Goal: Information Seeking & Learning: Learn about a topic

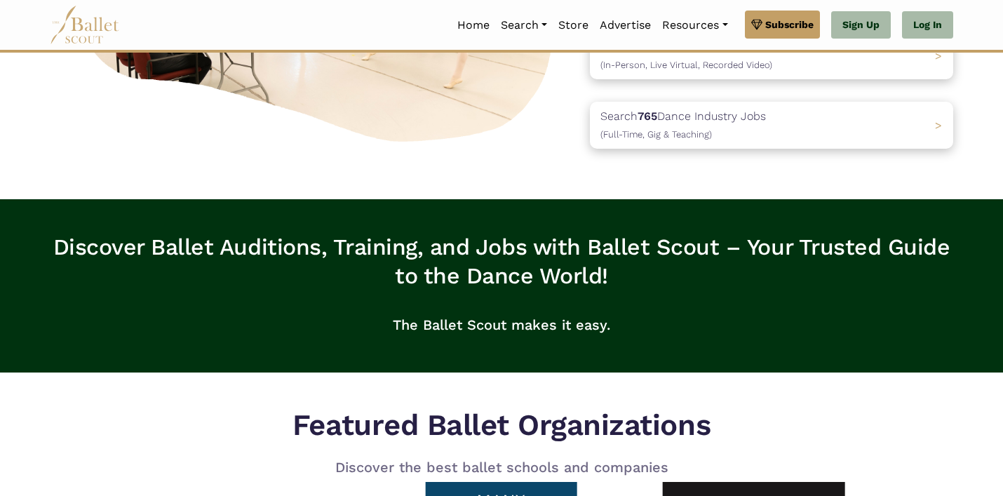
scroll to position [308, 0]
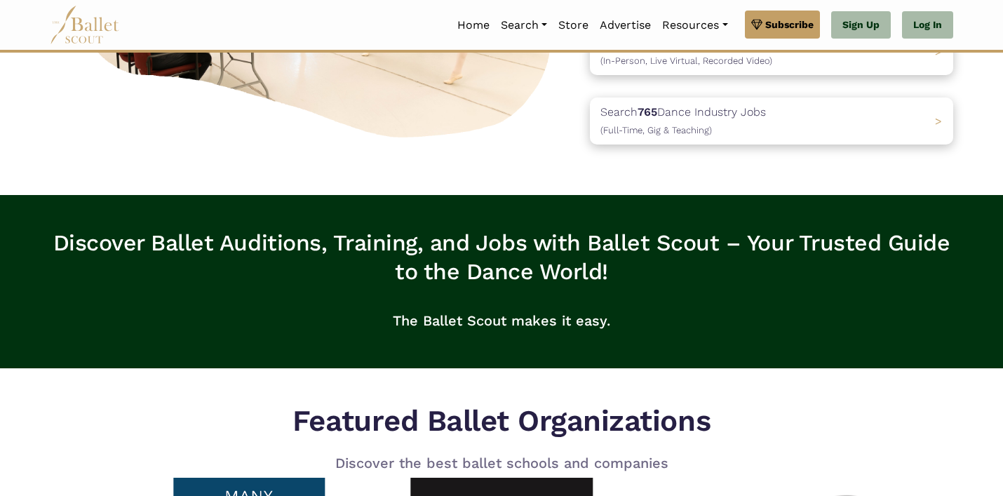
drag, startPoint x: 57, startPoint y: 243, endPoint x: 607, endPoint y: 332, distance: 556.9
click at [601, 335] on div "Discover Ballet Auditions, Training, and Jobs with Ballet Scout – Your Trusted …" at bounding box center [501, 286] width 903 height 114
click at [611, 330] on p "The Ballet Scout makes it easy." at bounding box center [501, 320] width 903 height 45
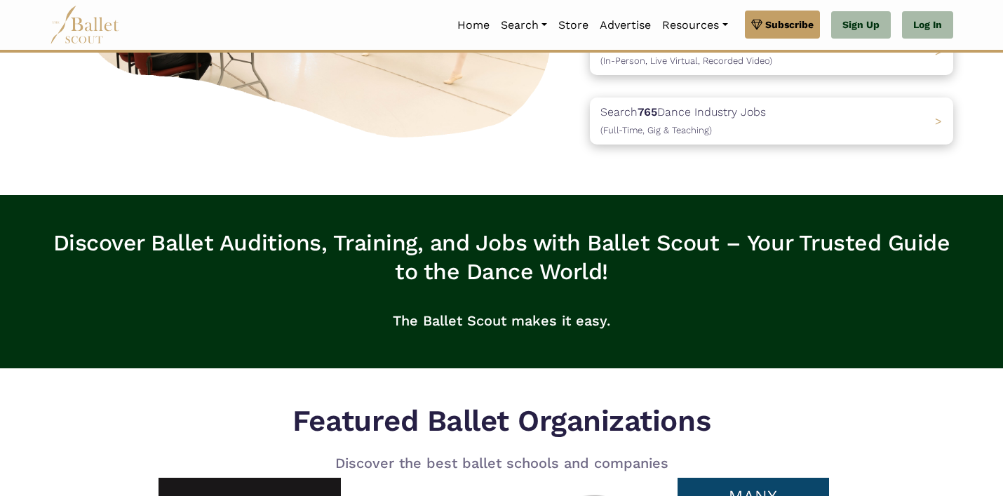
drag, startPoint x: 612, startPoint y: 324, endPoint x: 28, endPoint y: 233, distance: 591.2
click at [28, 233] on div "Discover Ballet Auditions, Training, and Jobs with Ballet Scout – Your Trusted …" at bounding box center [501, 281] width 1003 height 173
click at [39, 233] on div "Discover Ballet Auditions, Training, and Jobs with Ballet Scout – Your Trusted …" at bounding box center [502, 297] width 926 height 137
drag, startPoint x: 44, startPoint y: 239, endPoint x: 638, endPoint y: 319, distance: 599.3
click at [643, 319] on div "Discover Ballet Auditions, Training, and Jobs with Ballet Scout – Your Trusted …" at bounding box center [502, 297] width 926 height 137
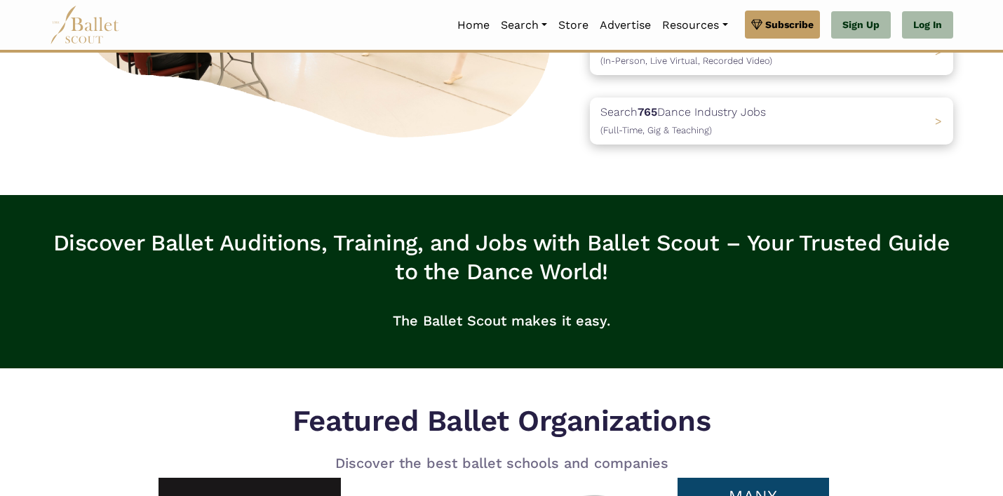
click at [636, 320] on p "The Ballet Scout makes it easy." at bounding box center [501, 320] width 903 height 45
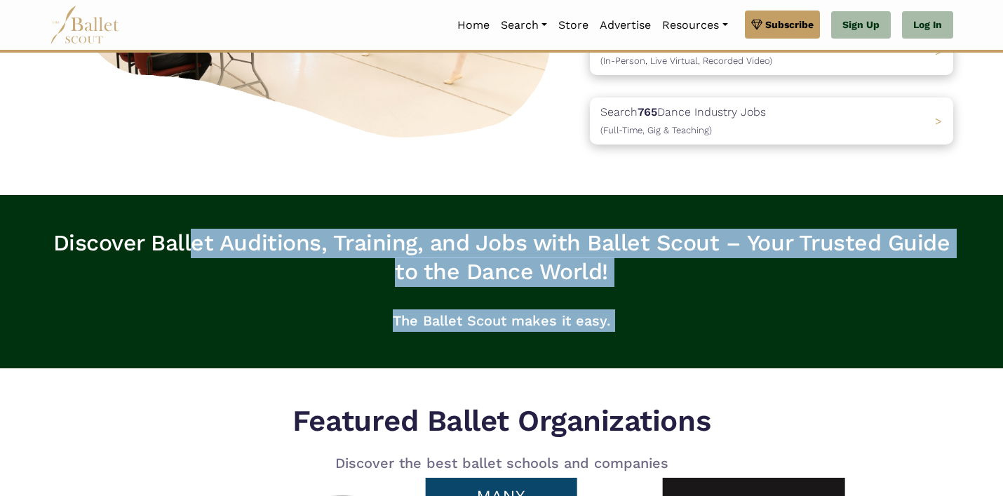
drag, startPoint x: 635, startPoint y: 320, endPoint x: 18, endPoint y: 187, distance: 631.8
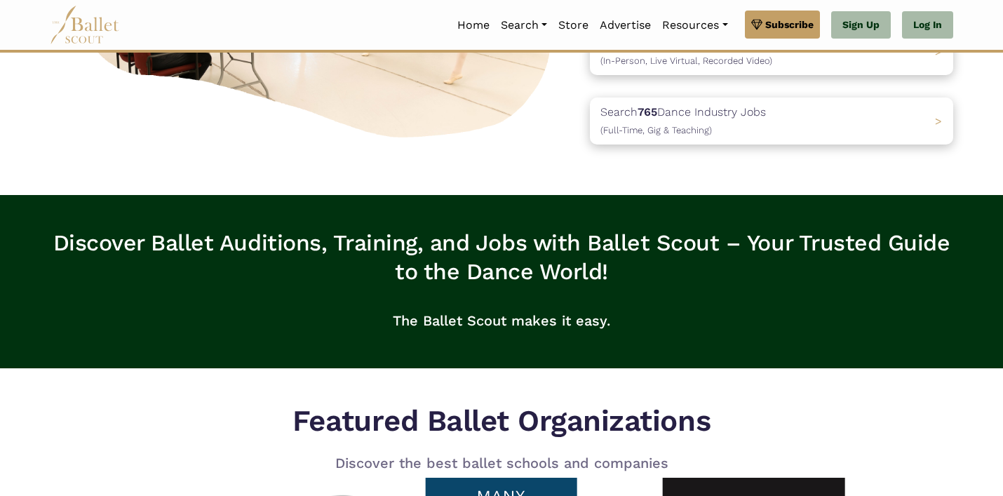
click at [49, 208] on div "Discover Ballet Auditions, Training, and Jobs with Ballet Scout – Your Trusted …" at bounding box center [501, 281] width 1003 height 173
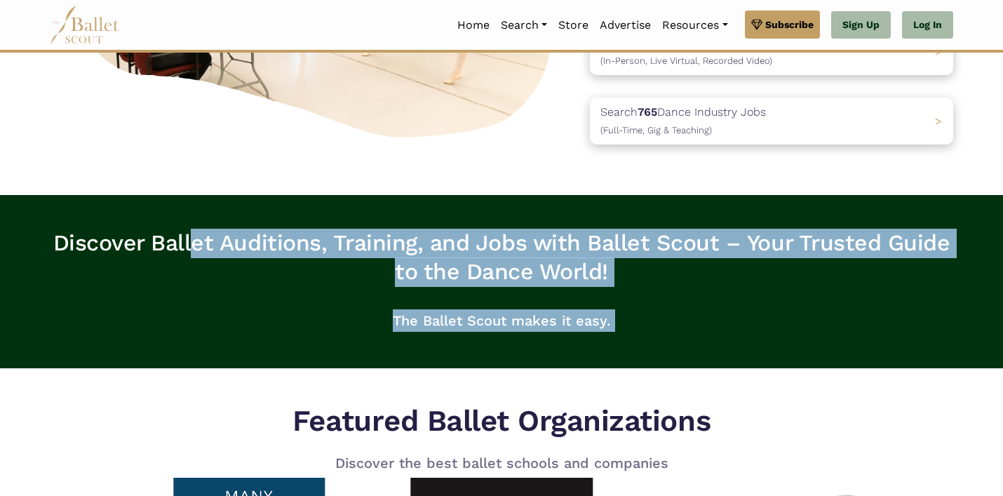
drag, startPoint x: 56, startPoint y: 232, endPoint x: 625, endPoint y: 317, distance: 575.6
click at [628, 317] on div "Discover Ballet Auditions, Training, and Jobs with Ballet Scout – Your Trusted …" at bounding box center [501, 286] width 903 height 114
click at [623, 318] on p "The Ballet Scout makes it easy." at bounding box center [501, 320] width 903 height 45
drag, startPoint x: 622, startPoint y: 320, endPoint x: 83, endPoint y: 224, distance: 547.8
click at [81, 223] on div "Discover Ballet Auditions, Training, and Jobs with Ballet Scout – Your Trusted …" at bounding box center [501, 281] width 1003 height 173
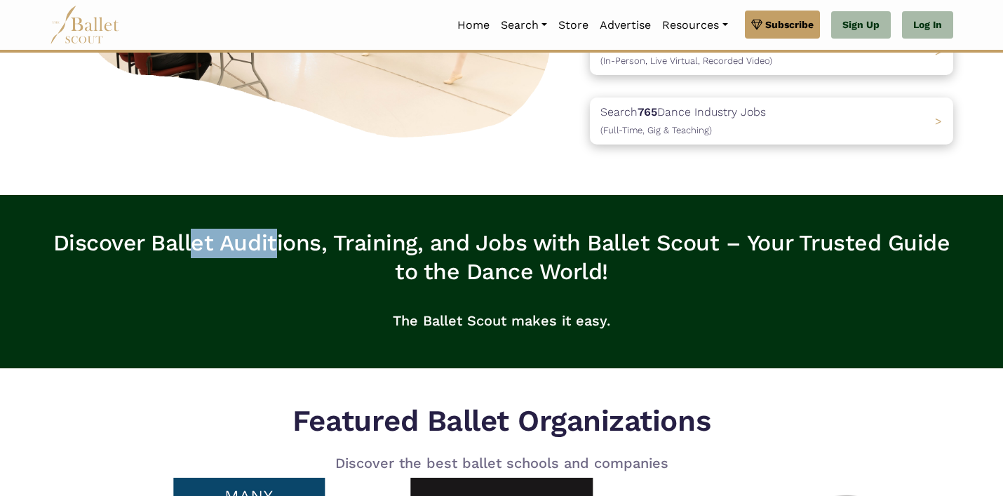
click at [83, 223] on div "Discover Ballet Auditions, Training, and Jobs with Ballet Scout – Your Trusted …" at bounding box center [501, 281] width 1003 height 173
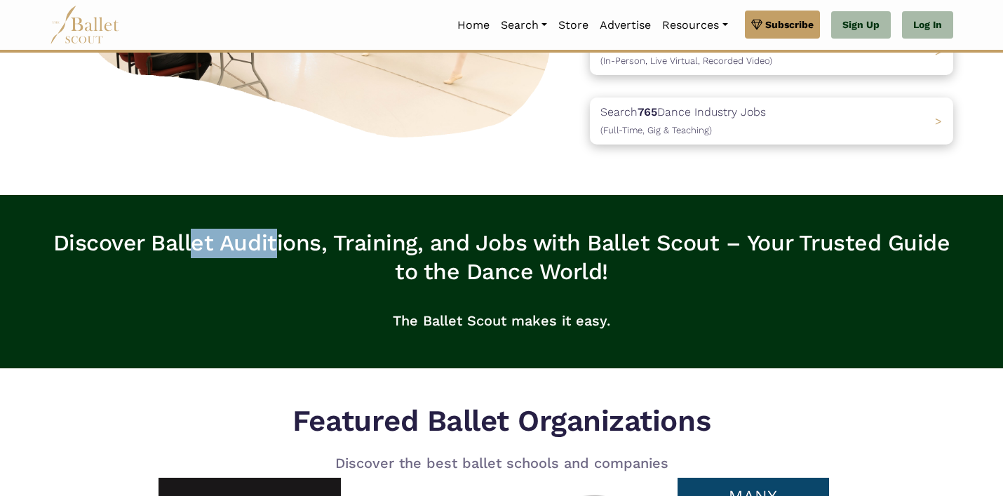
drag, startPoint x: 72, startPoint y: 248, endPoint x: 57, endPoint y: 244, distance: 15.1
click at [72, 247] on h3 "Discover Ballet Auditions, Training, and Jobs with Ballet Scout – Your Trusted …" at bounding box center [501, 258] width 903 height 58
click at [55, 242] on h3 "Discover Ballet Auditions, Training, and Jobs with Ballet Scout – Your Trusted …" at bounding box center [501, 258] width 903 height 58
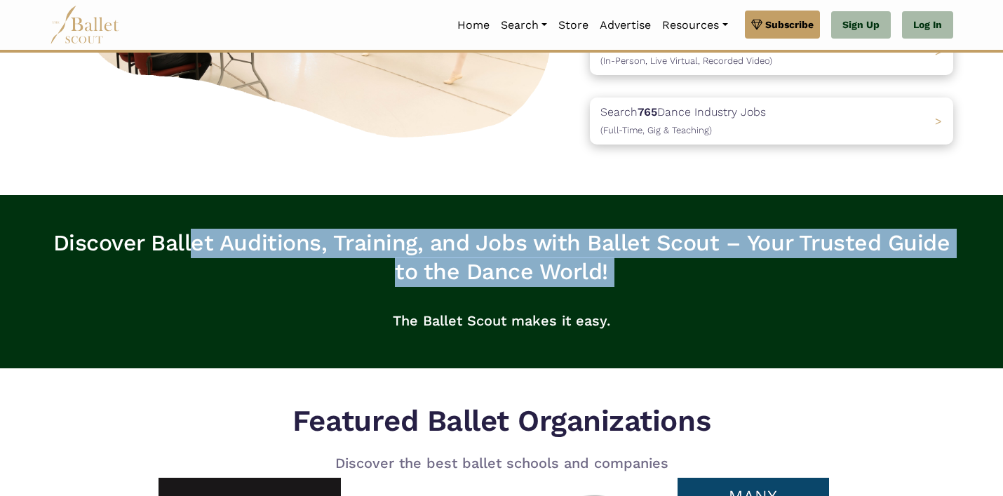
click at [55, 242] on h3 "Discover Ballet Auditions, Training, and Jobs with Ballet Scout – Your Trusted …" at bounding box center [501, 258] width 903 height 58
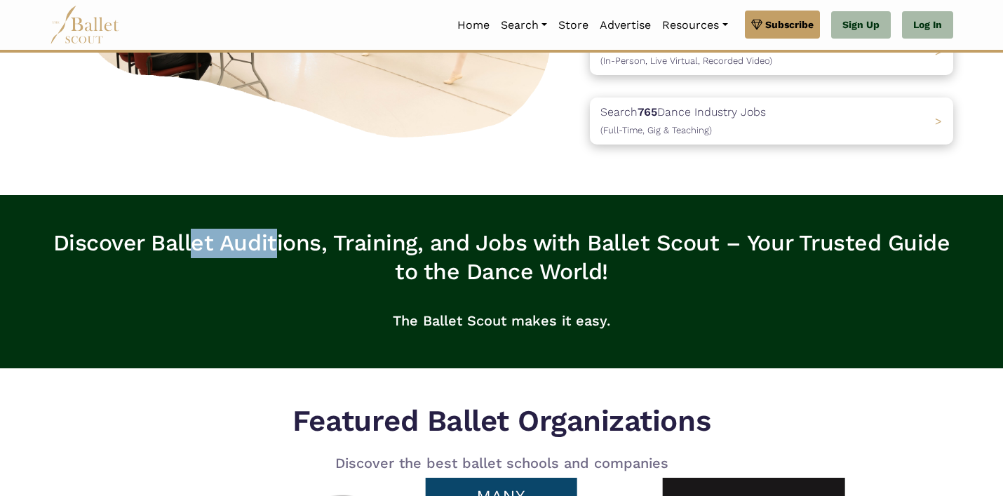
click at [56, 242] on h3 "Discover Ballet Auditions, Training, and Jobs with Ballet Scout – Your Trusted …" at bounding box center [501, 258] width 903 height 58
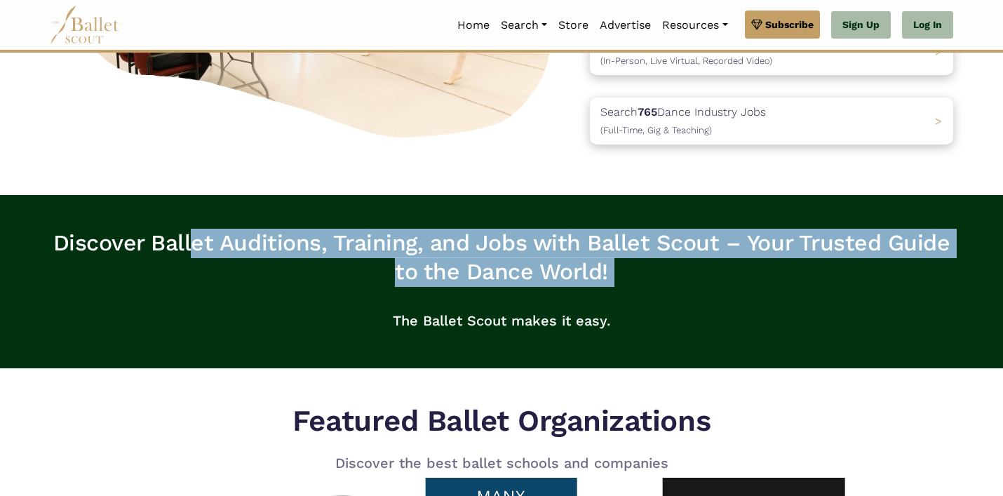
click at [56, 242] on h3 "Discover Ballet Auditions, Training, and Jobs with Ballet Scout – Your Trusted …" at bounding box center [501, 258] width 903 height 58
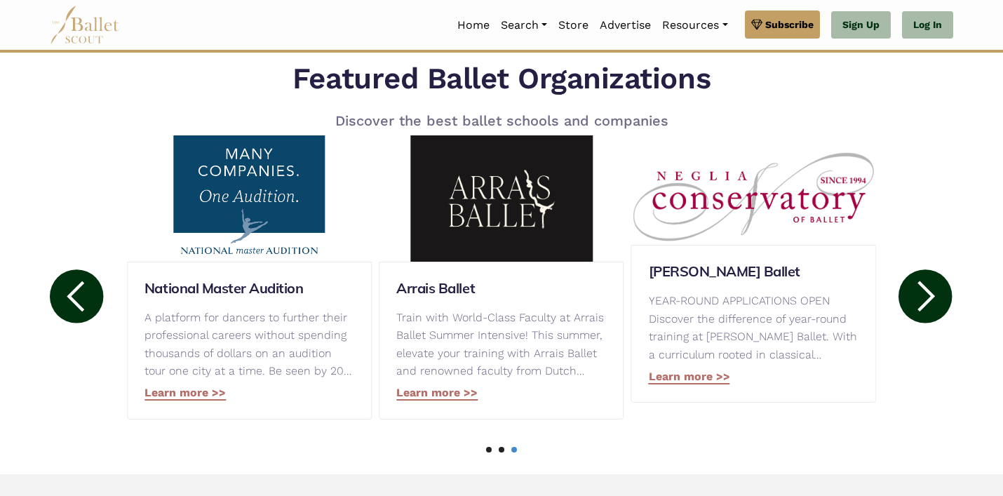
scroll to position [668, 0]
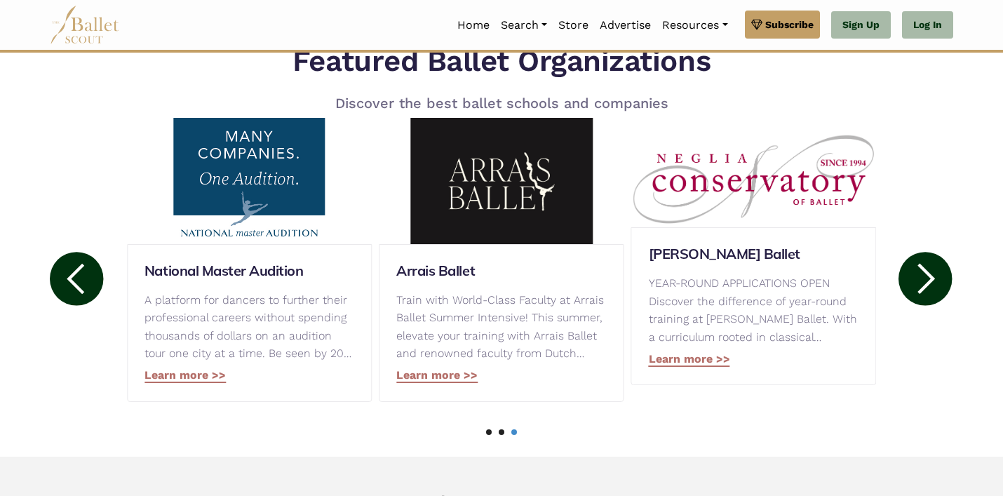
click at [921, 278] on circle at bounding box center [924, 278] width 53 height 53
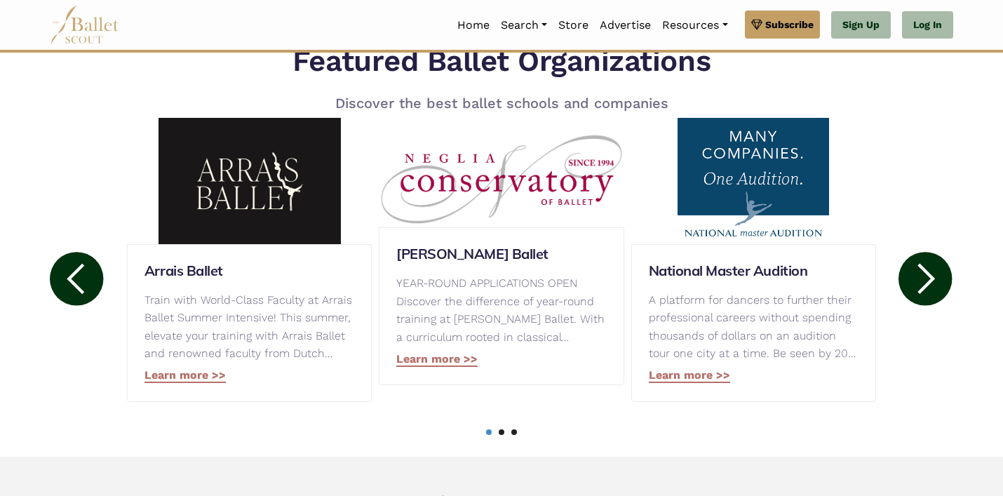
click at [921, 278] on circle at bounding box center [924, 278] width 53 height 53
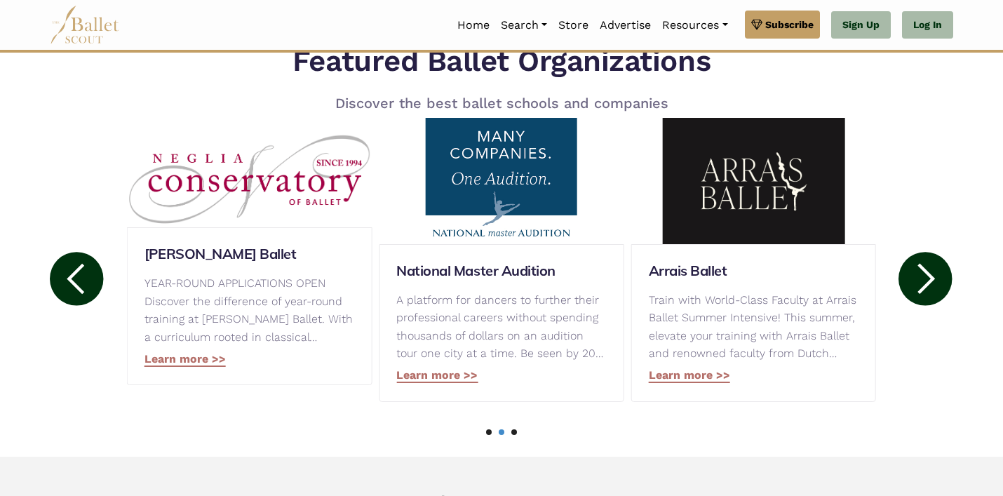
click at [921, 279] on circle at bounding box center [924, 278] width 53 height 53
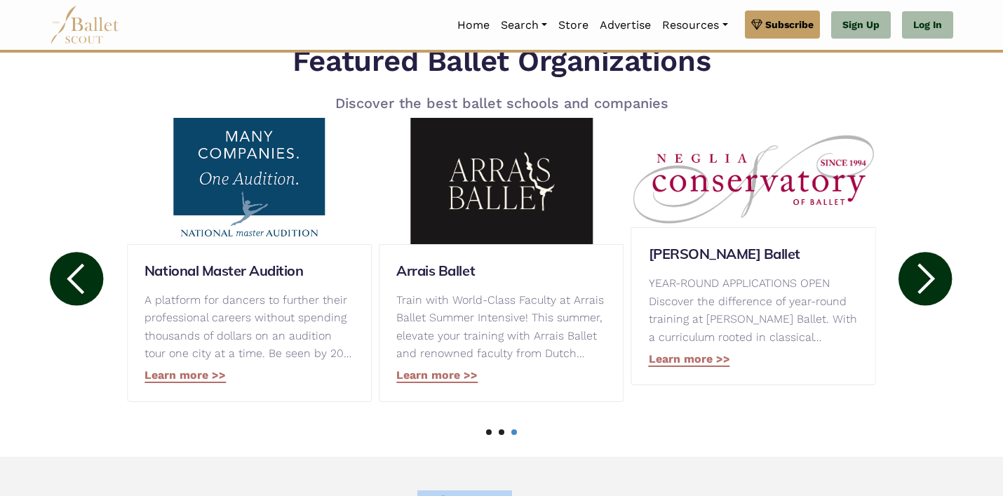
click at [921, 279] on circle at bounding box center [924, 278] width 53 height 53
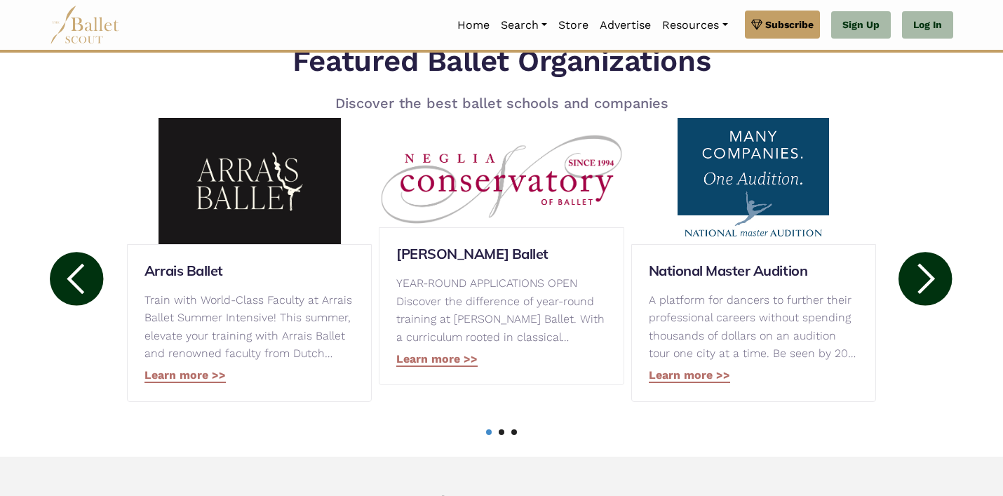
click at [921, 279] on circle at bounding box center [924, 278] width 53 height 53
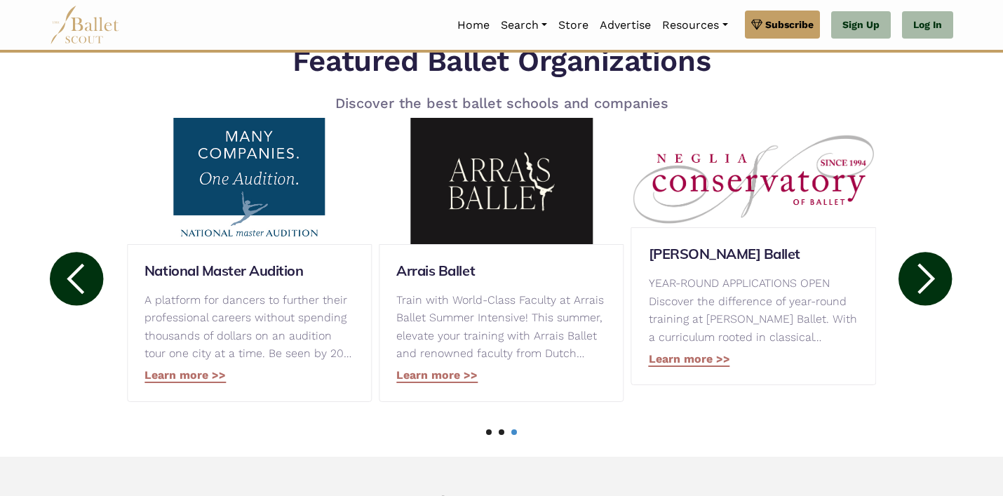
click at [695, 372] on div "Neglia Ballet YEAR-ROUND APPLICATIONS OPEN Discover the difference of year-roun…" at bounding box center [753, 306] width 245 height 158
click at [683, 363] on link "Learn more >>" at bounding box center [689, 359] width 81 height 15
click at [630, 30] on link "Advertise" at bounding box center [625, 25] width 62 height 29
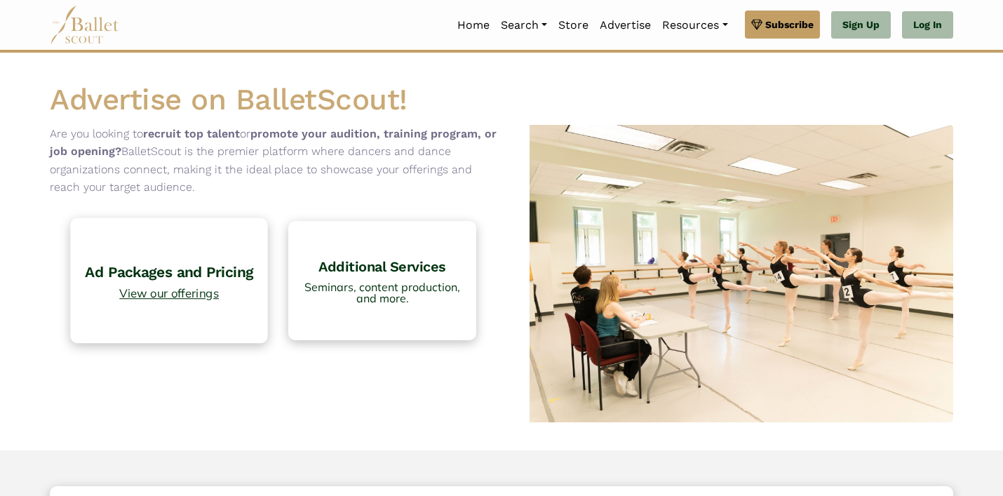
click at [155, 268] on h4 "Ad Packages and Pricing" at bounding box center [169, 271] width 183 height 19
click at [616, 29] on link "Advertise" at bounding box center [625, 25] width 62 height 29
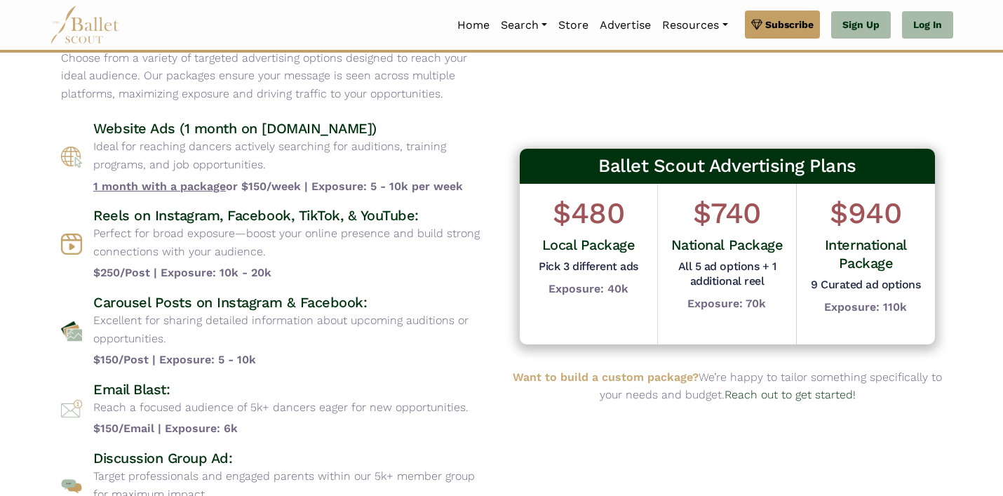
click at [468, 371] on div "Website Ads (1 month on [DOMAIN_NAME]) Ideal for reaching dancers actively sear…" at bounding box center [275, 321] width 429 height 405
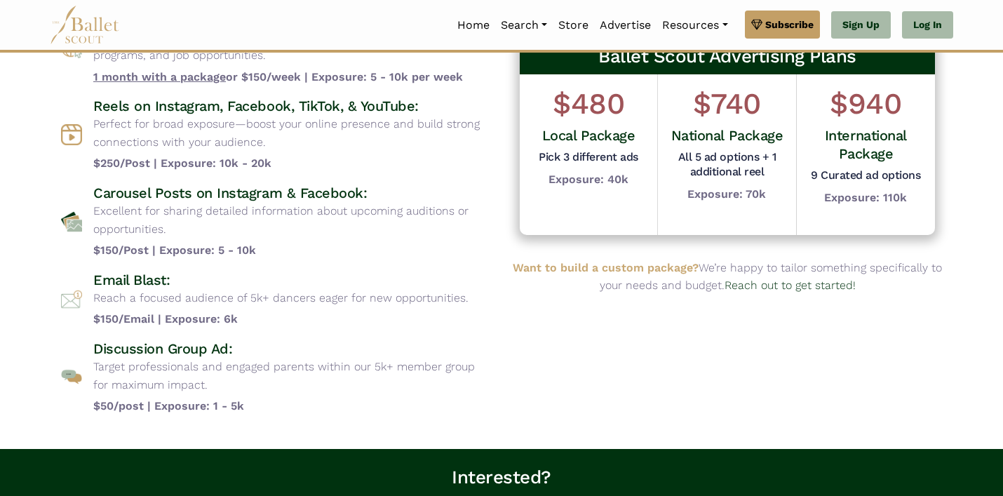
scroll to position [182, 0]
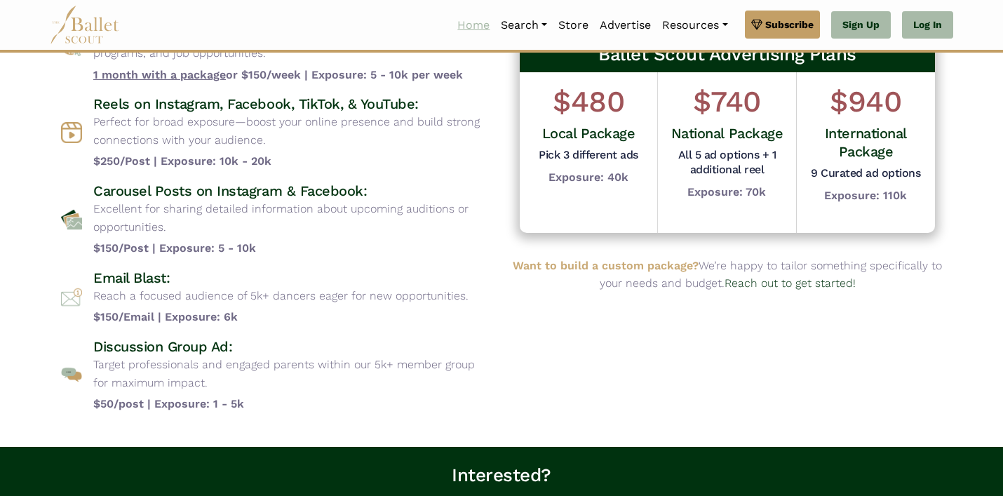
click at [470, 29] on link "Home" at bounding box center [473, 25] width 43 height 29
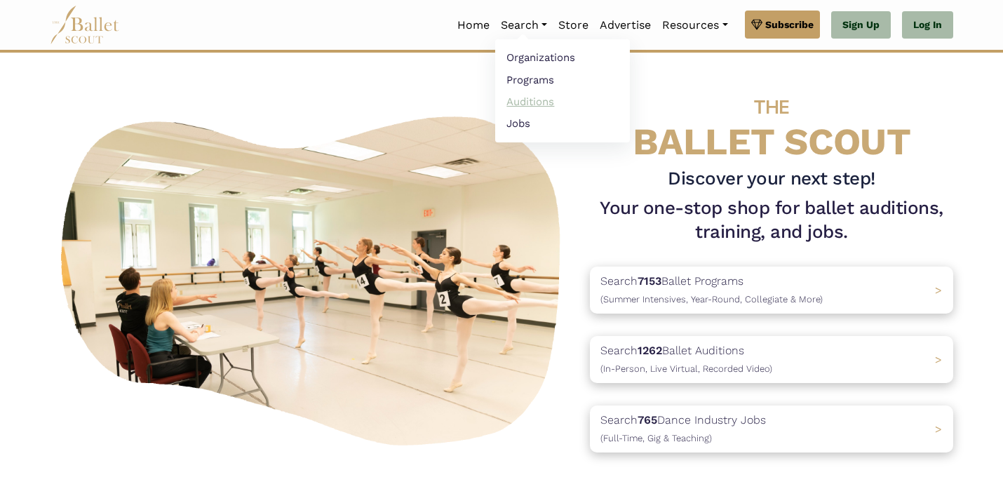
click at [533, 105] on link "Auditions" at bounding box center [562, 101] width 135 height 22
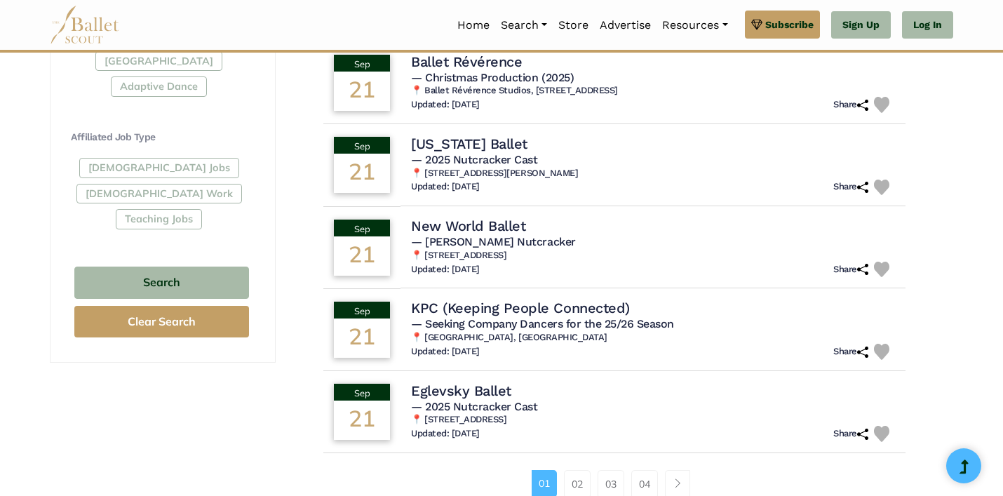
scroll to position [909, 0]
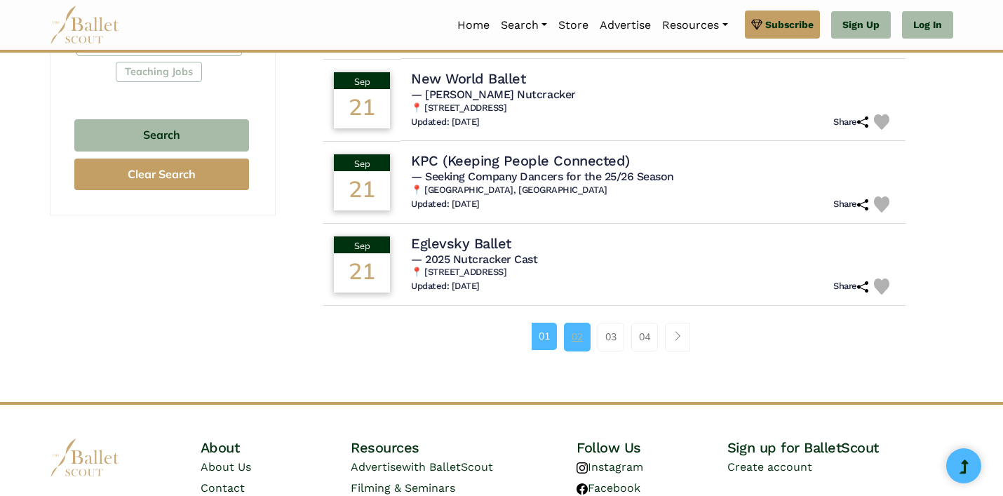
click at [573, 338] on link "02" at bounding box center [577, 337] width 27 height 28
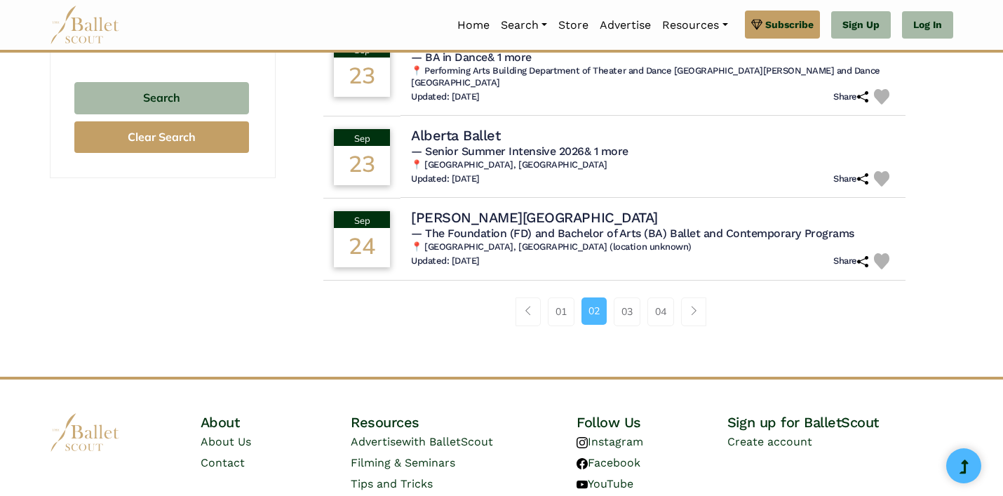
scroll to position [952, 0]
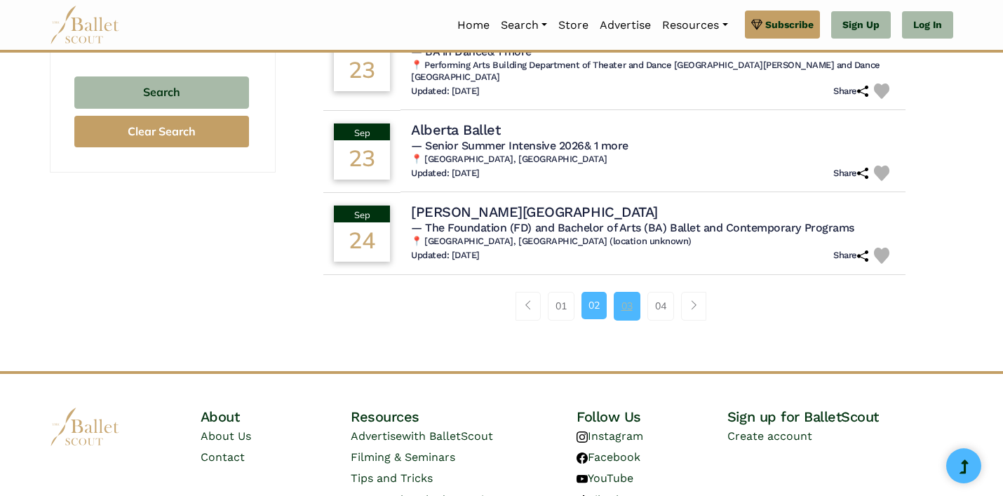
click at [622, 311] on link "03" at bounding box center [627, 306] width 27 height 28
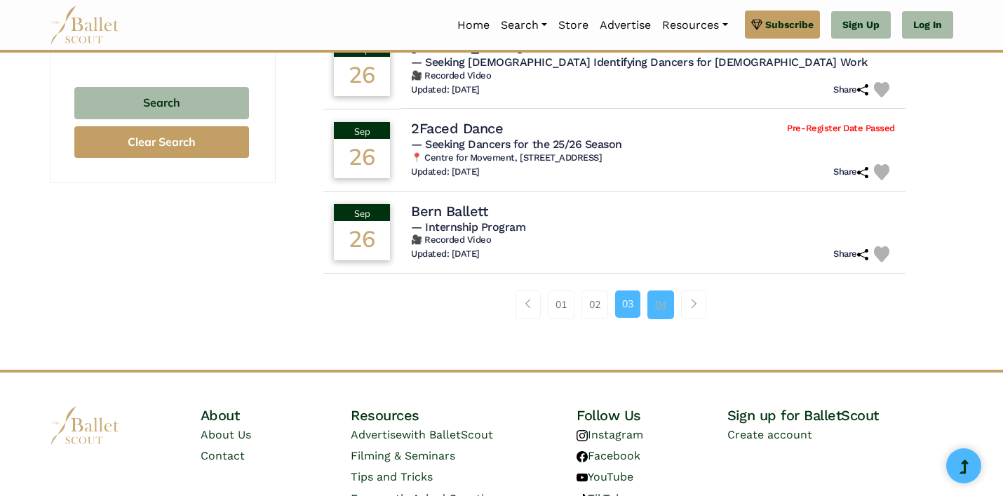
scroll to position [946, 0]
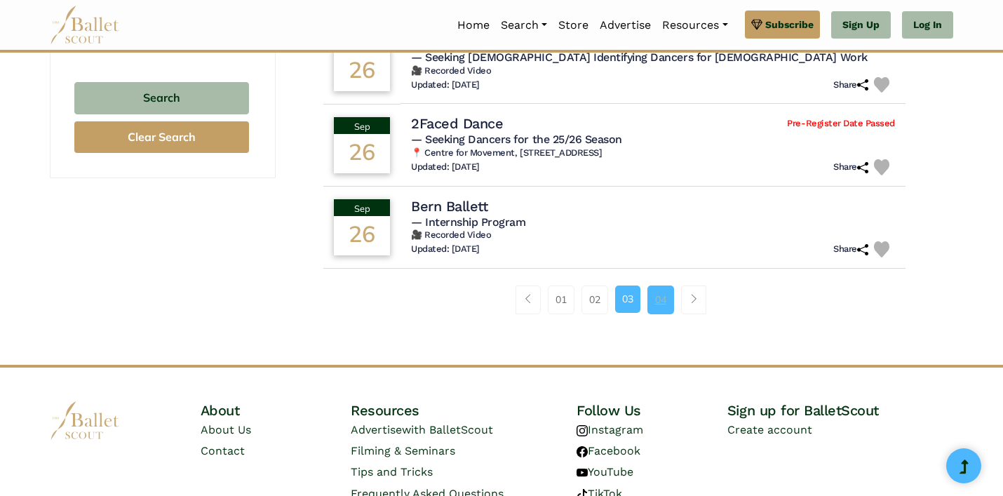
click at [661, 309] on link "04" at bounding box center [660, 299] width 27 height 28
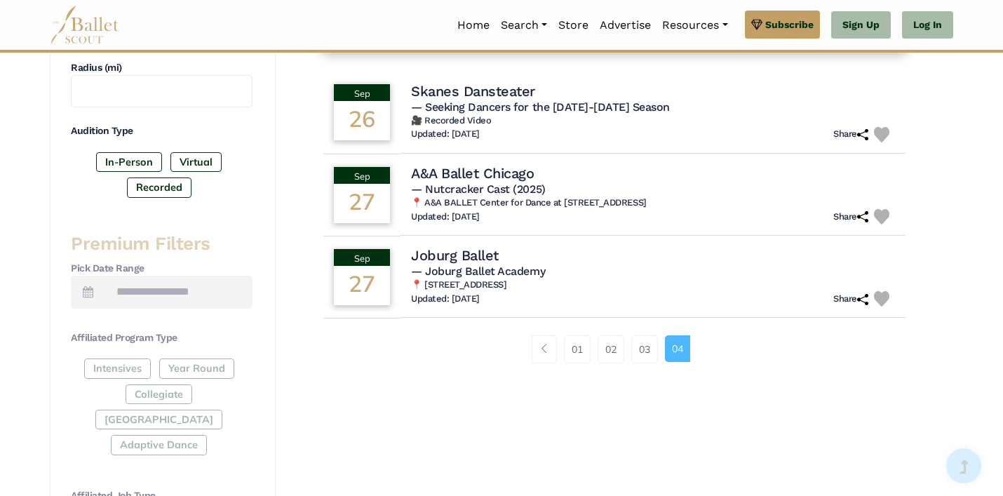
scroll to position [412, 0]
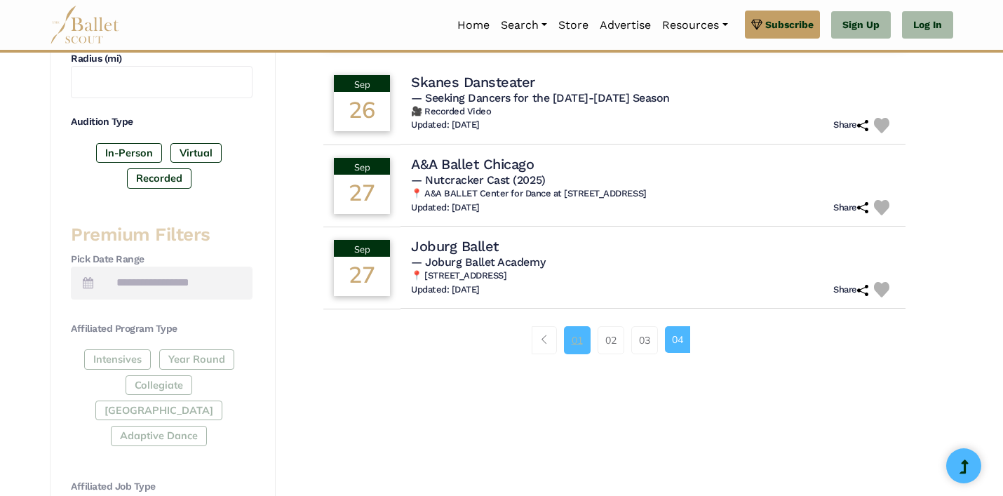
click at [572, 348] on link "01" at bounding box center [577, 340] width 27 height 28
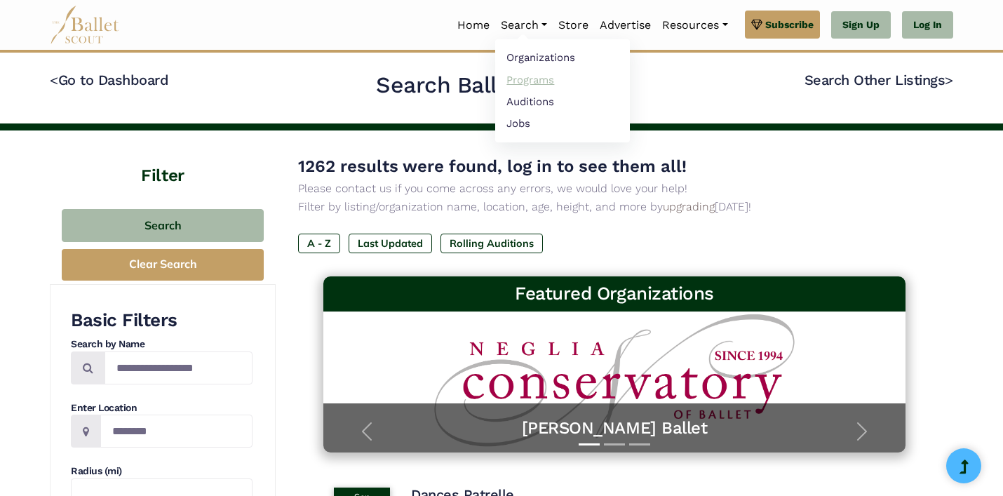
click at [522, 88] on link "Programs" at bounding box center [562, 80] width 135 height 22
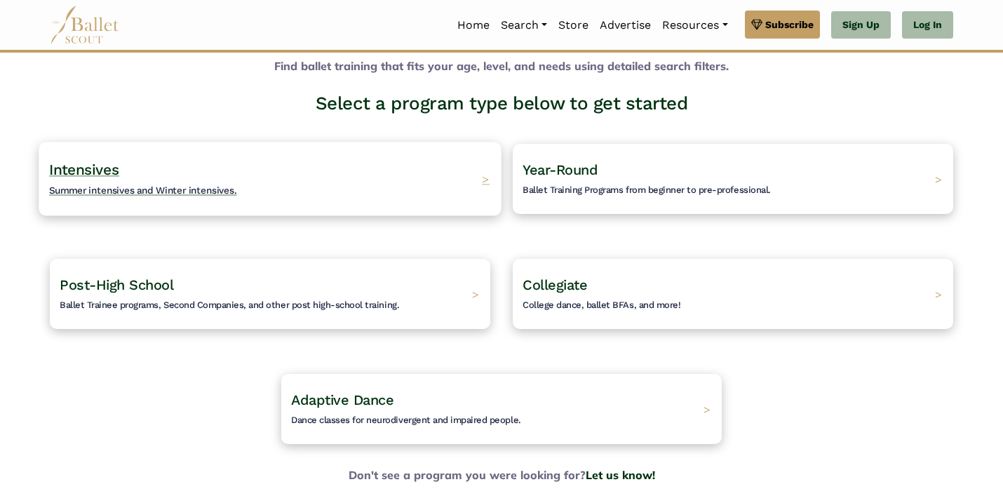
scroll to position [47, 0]
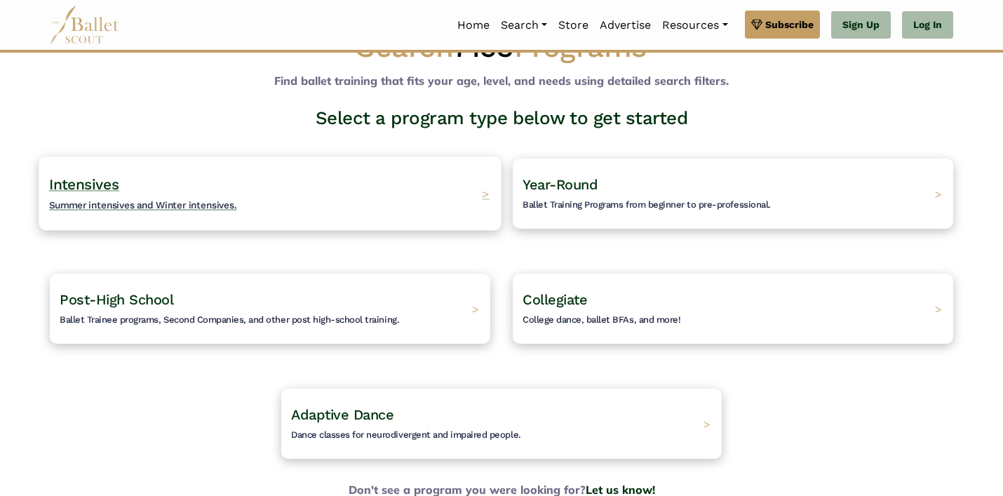
click at [188, 190] on h4 "Intensives Summer intensives and Winter intensives." at bounding box center [143, 194] width 188 height 39
click at [159, 199] on span "Summer intensives and Winter intensives." at bounding box center [143, 204] width 188 height 11
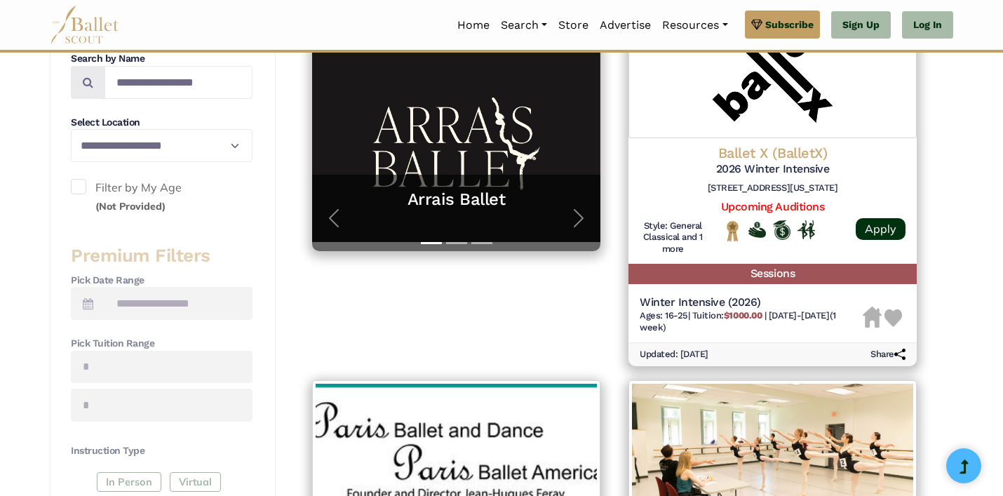
scroll to position [282, 0]
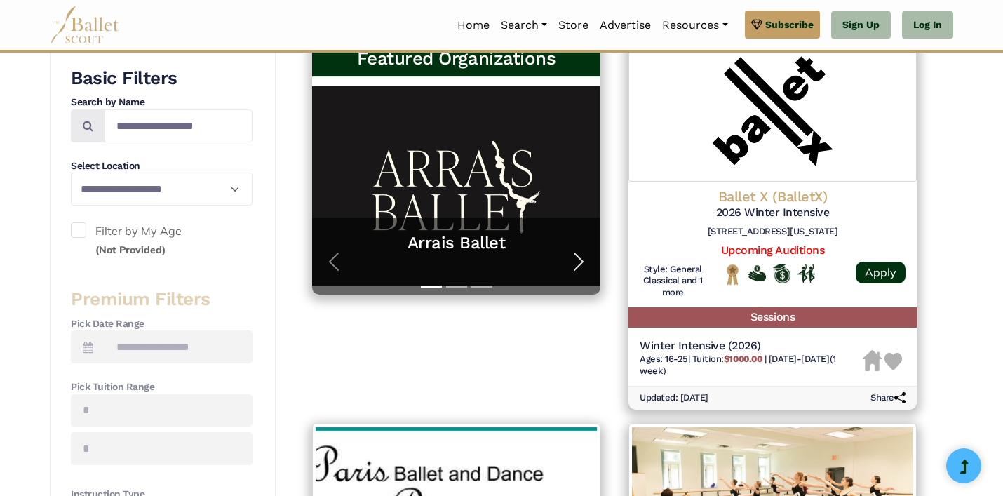
click at [576, 260] on span "button" at bounding box center [578, 261] width 22 height 22
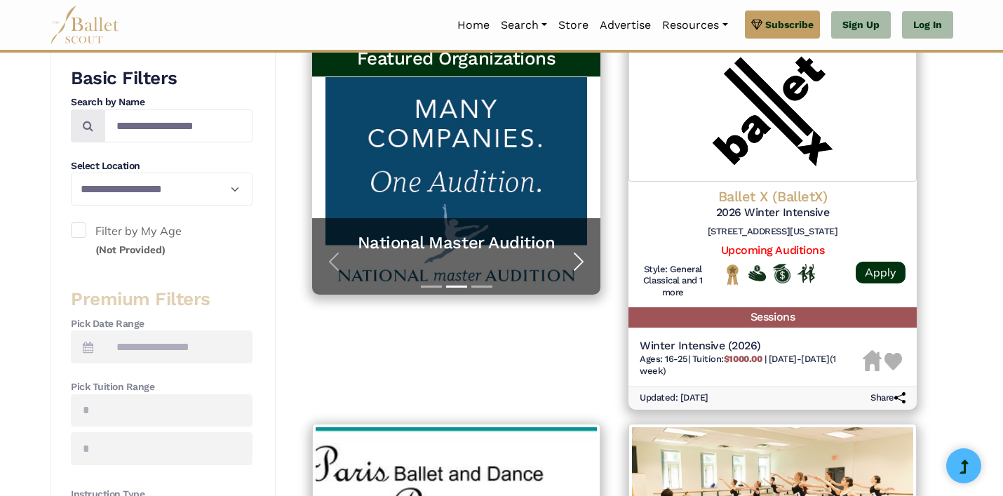
click at [576, 260] on span "button" at bounding box center [578, 261] width 22 height 22
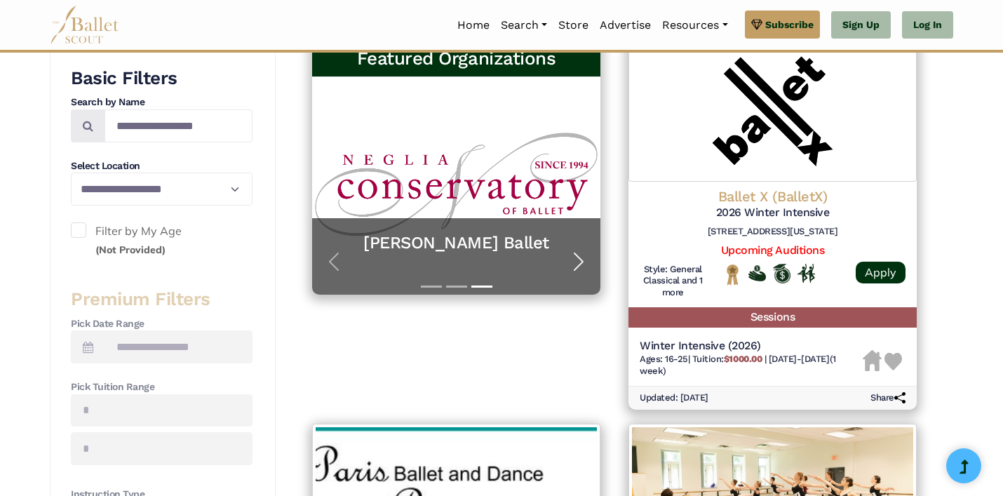
click at [576, 260] on span "button" at bounding box center [578, 261] width 22 height 22
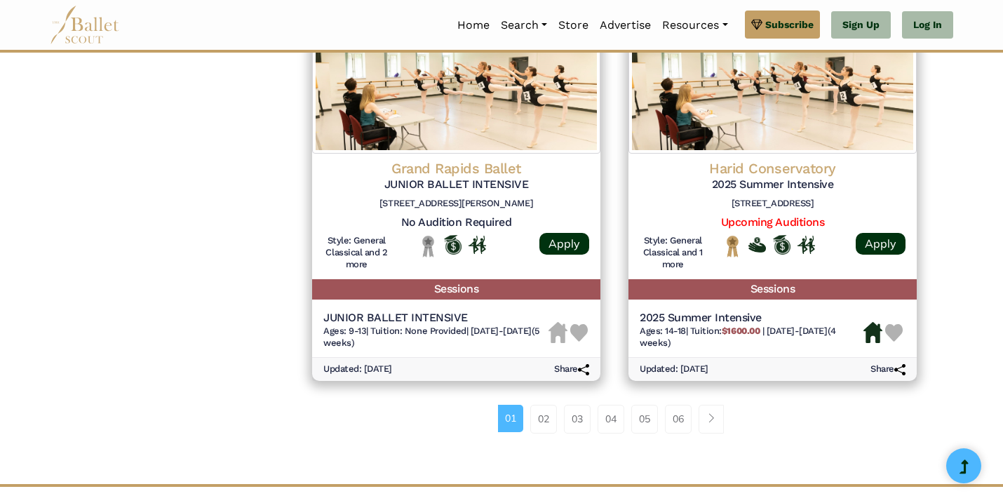
scroll to position [1885, 0]
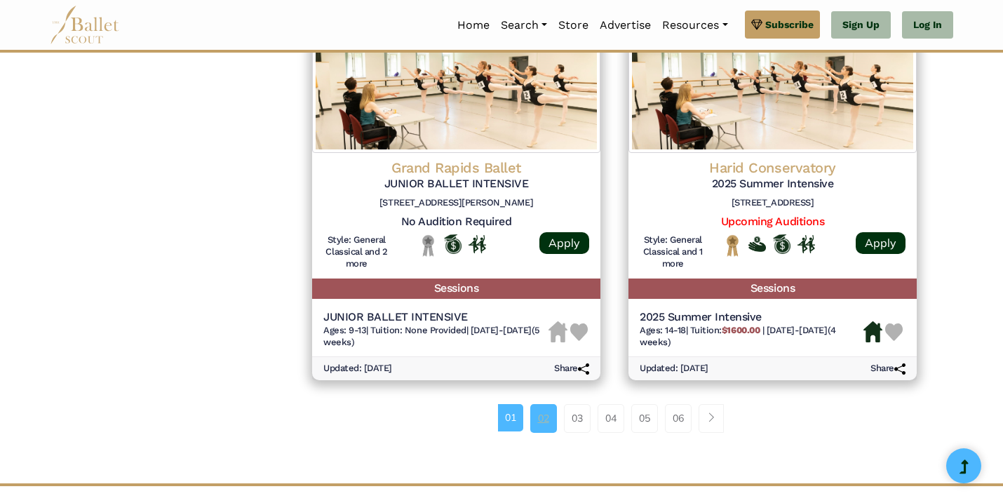
click at [543, 423] on link "02" at bounding box center [543, 418] width 27 height 28
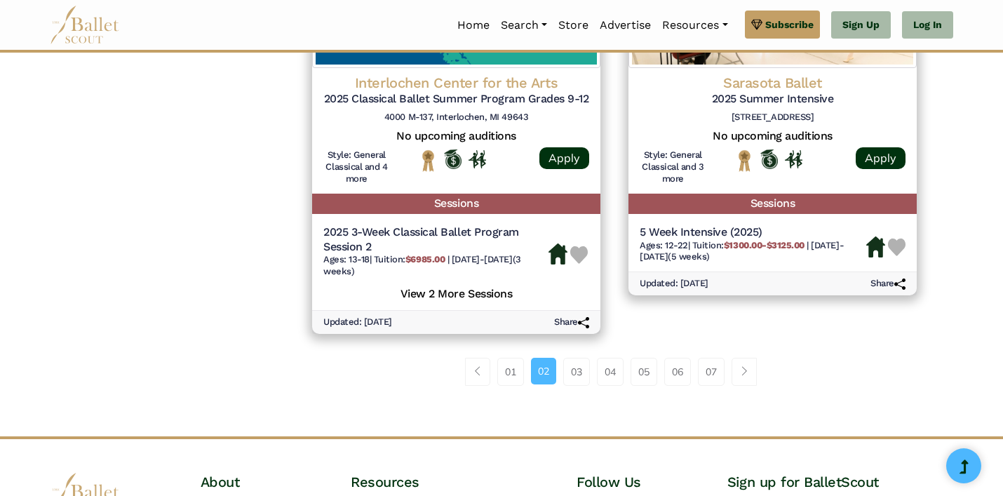
scroll to position [1997, 0]
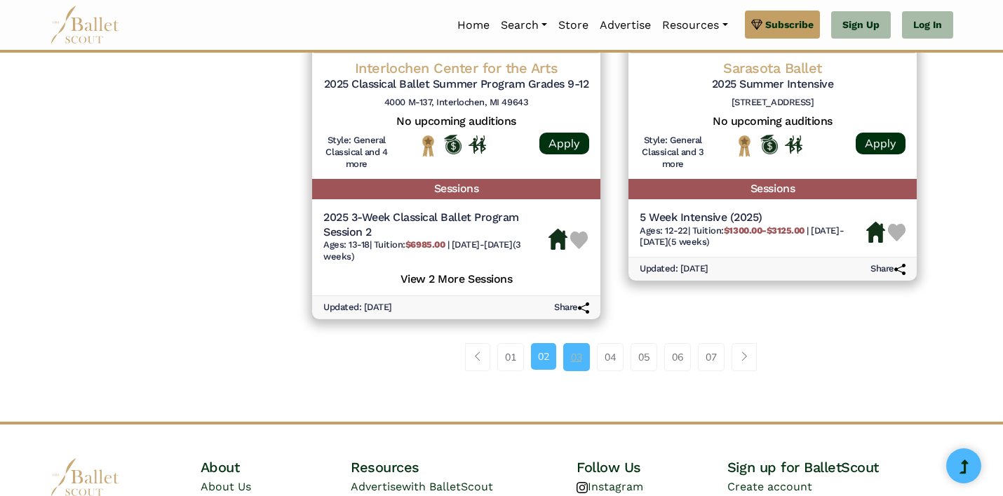
click at [571, 363] on link "03" at bounding box center [576, 357] width 27 height 28
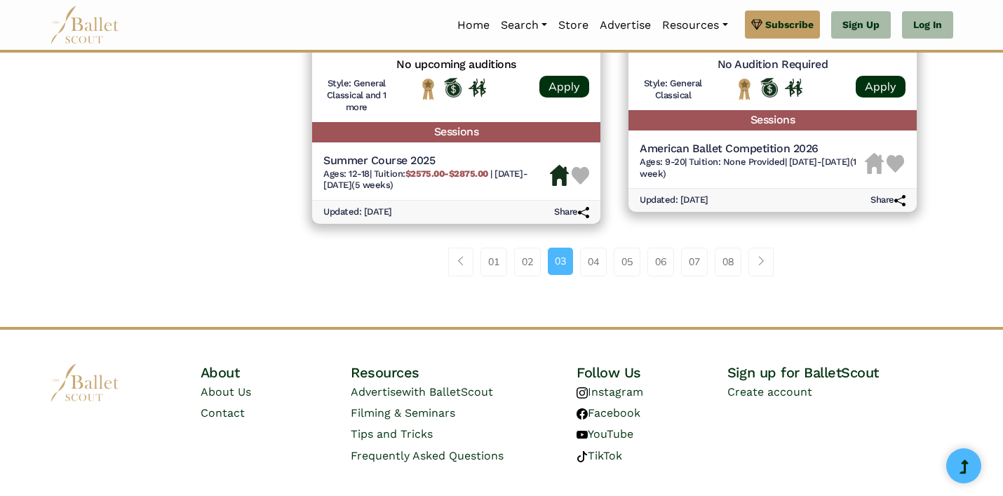
scroll to position [2083, 0]
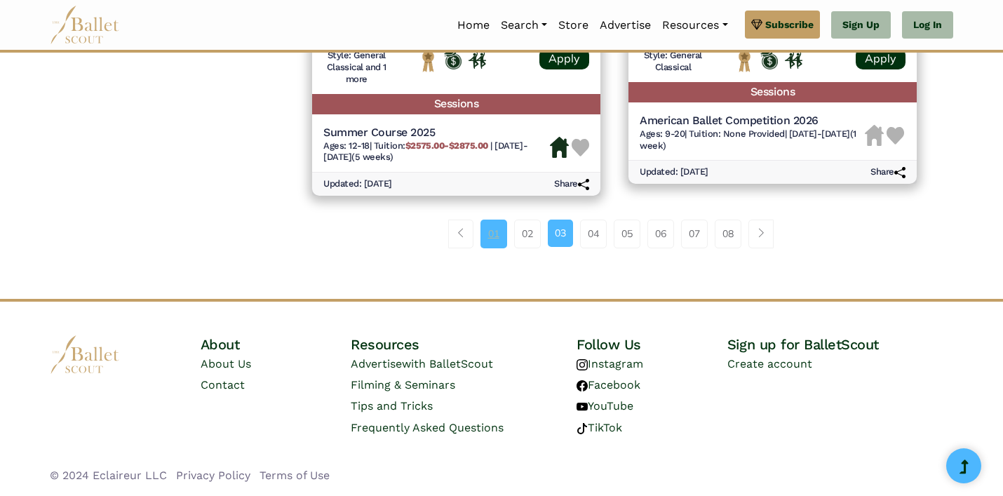
click at [491, 243] on link "01" at bounding box center [493, 233] width 27 height 28
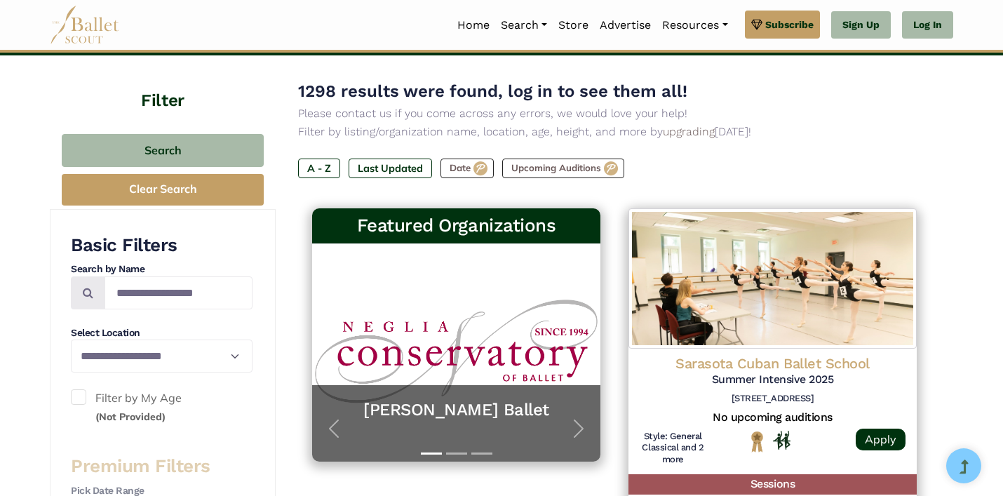
scroll to position [0, 0]
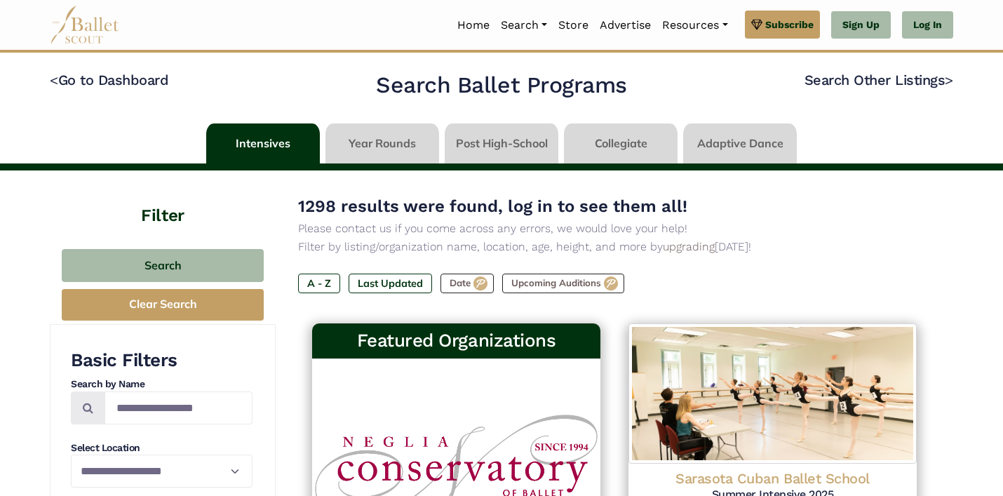
click at [361, 141] on link at bounding box center [382, 143] width 114 height 40
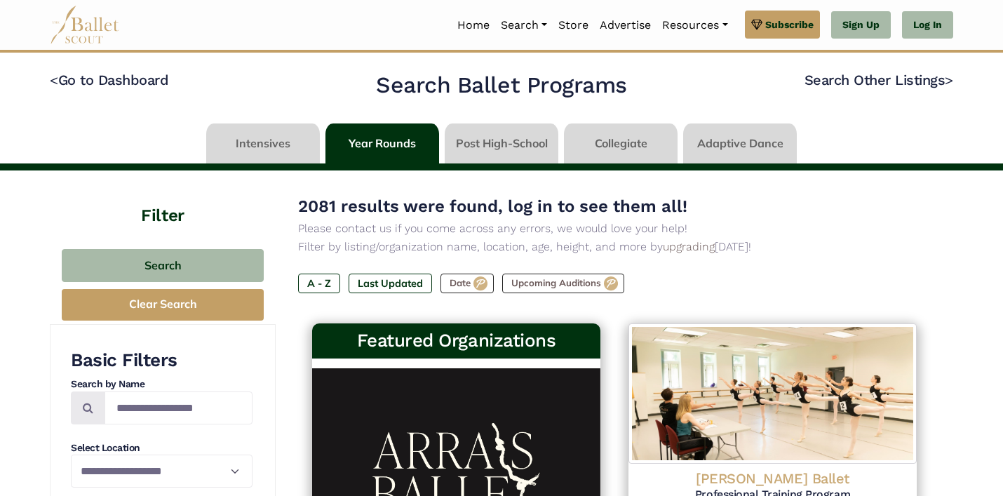
click at [616, 148] on link at bounding box center [621, 143] width 114 height 40
click at [611, 139] on link at bounding box center [621, 143] width 114 height 40
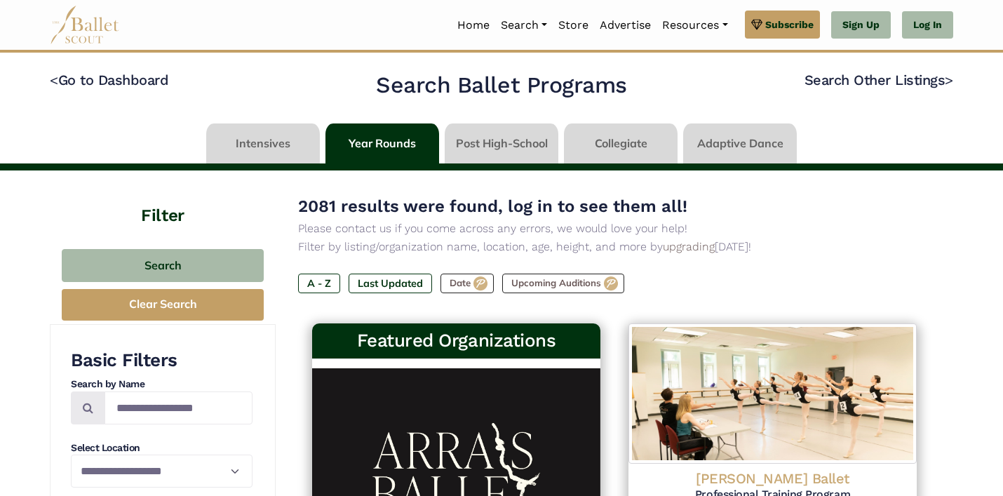
click at [611, 139] on link at bounding box center [621, 143] width 114 height 40
click at [496, 142] on link at bounding box center [502, 143] width 114 height 40
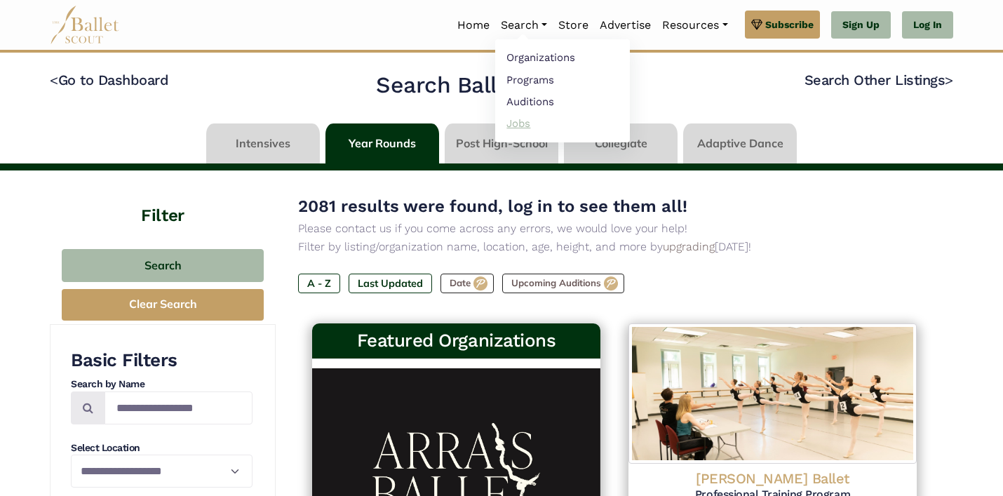
click at [512, 126] on link "Jobs" at bounding box center [562, 123] width 135 height 22
click at [516, 102] on link "Auditions" at bounding box center [562, 101] width 135 height 22
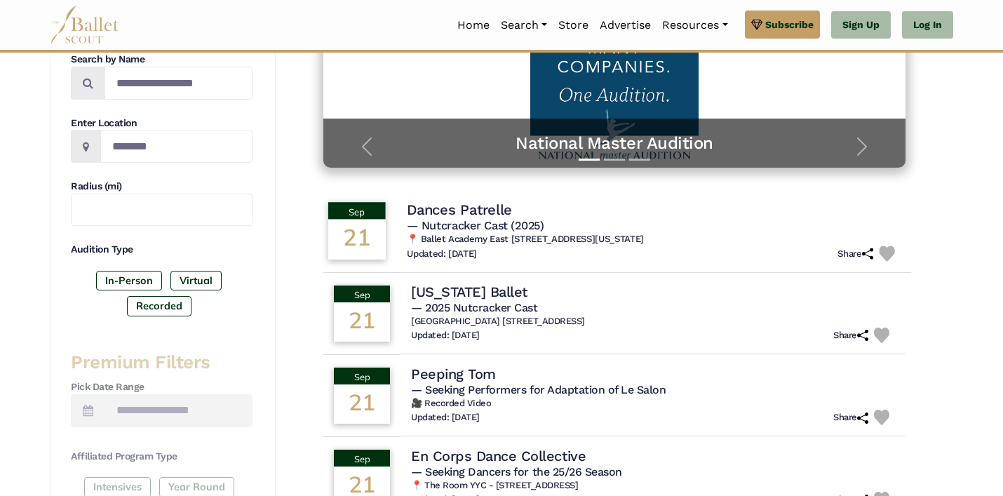
scroll to position [289, 0]
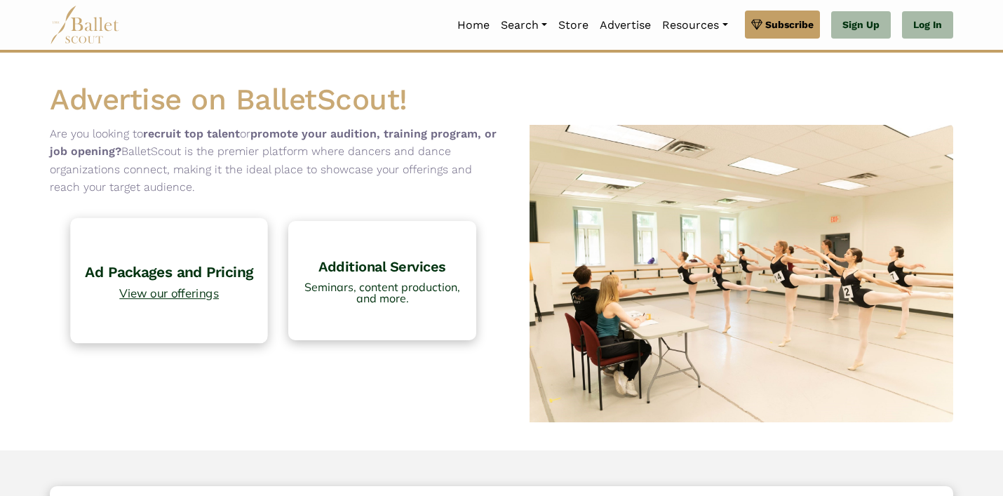
click at [191, 304] on link "Ad Packages and Pricing View our offerings" at bounding box center [169, 280] width 198 height 125
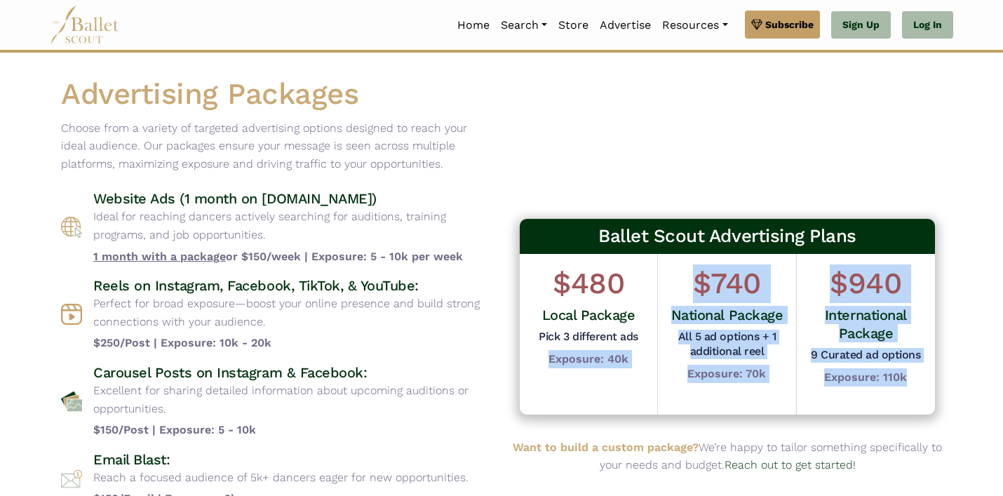
drag, startPoint x: 546, startPoint y: 356, endPoint x: 915, endPoint y: 384, distance: 369.9
click at [915, 384] on div "$480 Local Package Pick 3 different ads Exposure: 40k $740 National Package All…" at bounding box center [727, 334] width 415 height 161
drag, startPoint x: 915, startPoint y: 384, endPoint x: 820, endPoint y: 384, distance: 95.4
click at [915, 384] on div "$940 International Package 9 Curated ad options Exposure: 110k" at bounding box center [865, 325] width 117 height 122
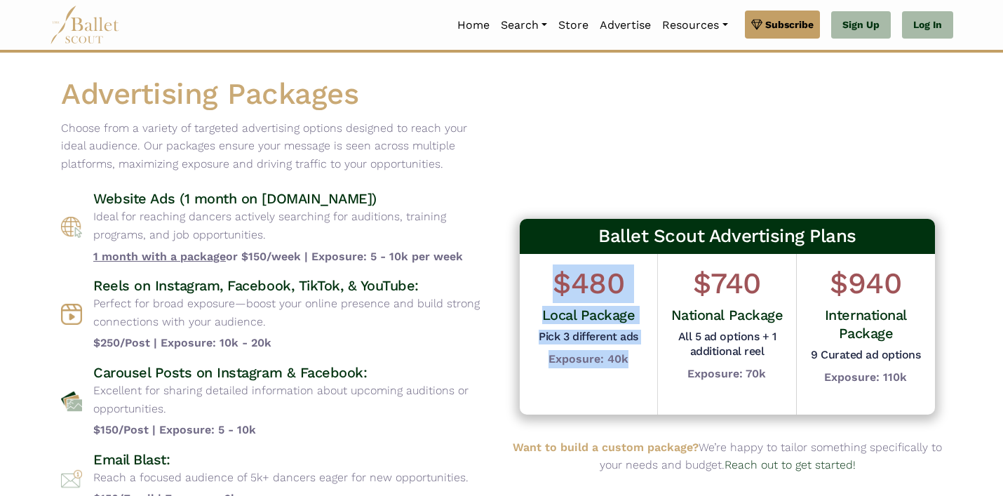
drag, startPoint x: 644, startPoint y: 360, endPoint x: 530, endPoint y: 264, distance: 149.3
click at [530, 264] on div "$480 Local Package Pick 3 different ads Exposure: 40k" at bounding box center [589, 334] width 138 height 161
click at [541, 273] on h1 "$480" at bounding box center [588, 283] width 99 height 39
drag, startPoint x: 548, startPoint y: 280, endPoint x: 632, endPoint y: 363, distance: 118.0
click at [637, 366] on div "$480 Local Package Pick 3 different ads Exposure: 40k" at bounding box center [588, 316] width 99 height 104
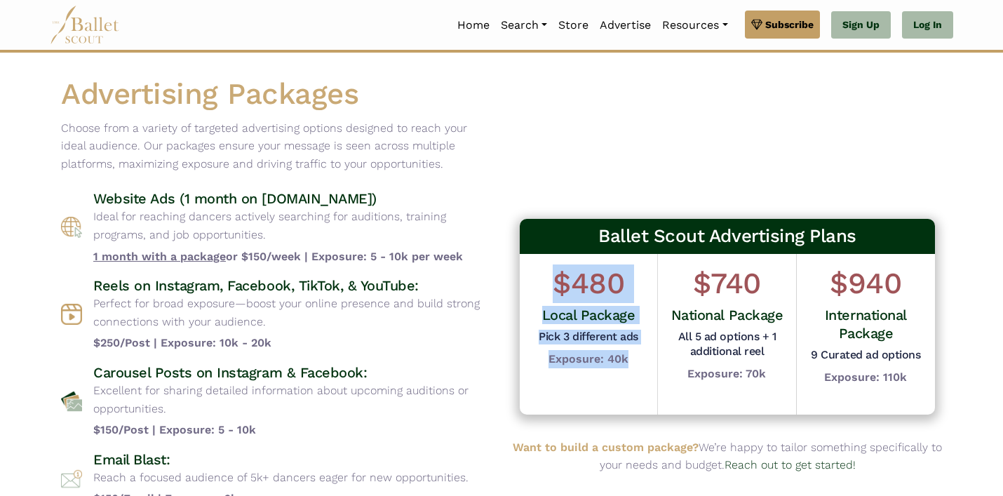
click at [632, 363] on div "$480 Local Package Pick 3 different ads Exposure: 40k" at bounding box center [588, 316] width 99 height 104
drag, startPoint x: 632, startPoint y: 363, endPoint x: 559, endPoint y: 278, distance: 112.4
click at [559, 278] on div "$480 Local Package Pick 3 different ads Exposure: 40k" at bounding box center [588, 316] width 99 height 104
click at [559, 278] on h1 "$480" at bounding box center [588, 283] width 99 height 39
drag, startPoint x: 550, startPoint y: 276, endPoint x: 630, endPoint y: 370, distance: 122.9
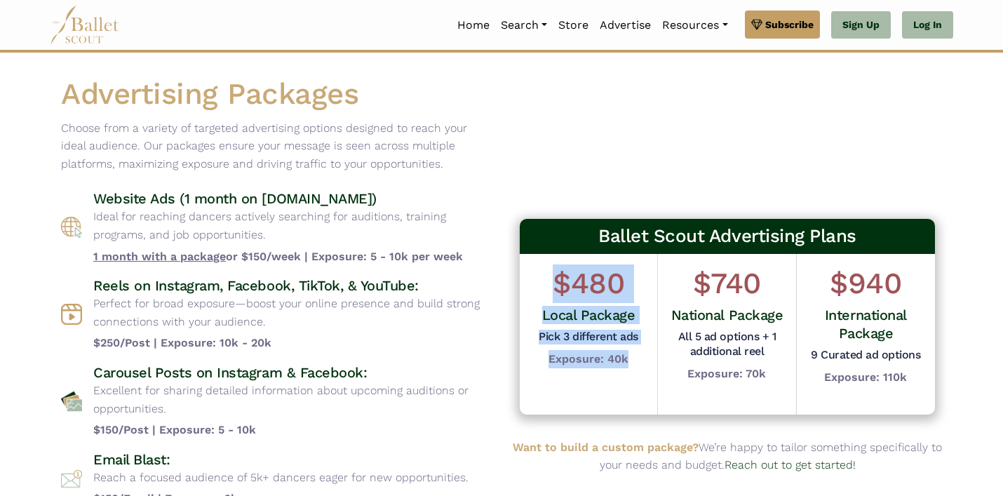
click at [630, 370] on div "$480 Local Package Pick 3 different ads Exposure: 40k" at bounding box center [589, 334] width 138 height 161
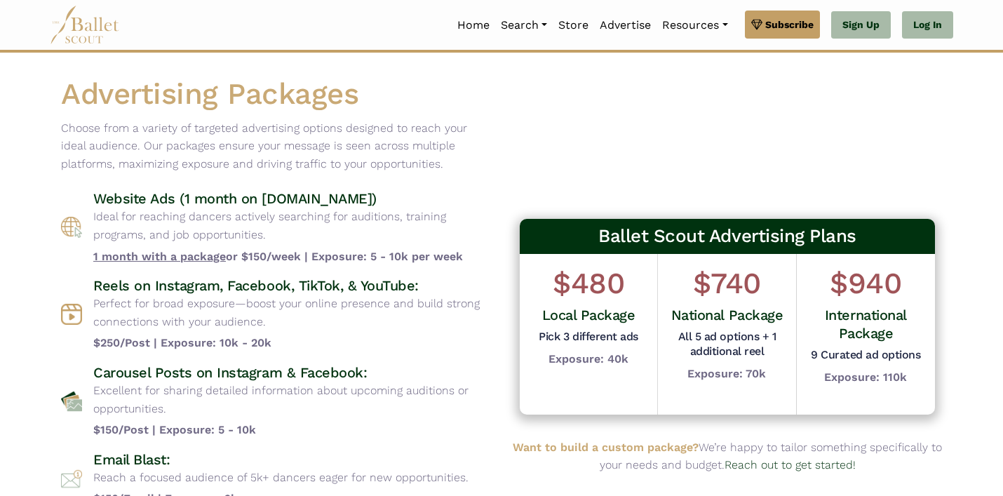
click at [630, 363] on div "$480 Local Package Pick 3 different ads Exposure: 40k" at bounding box center [588, 316] width 99 height 104
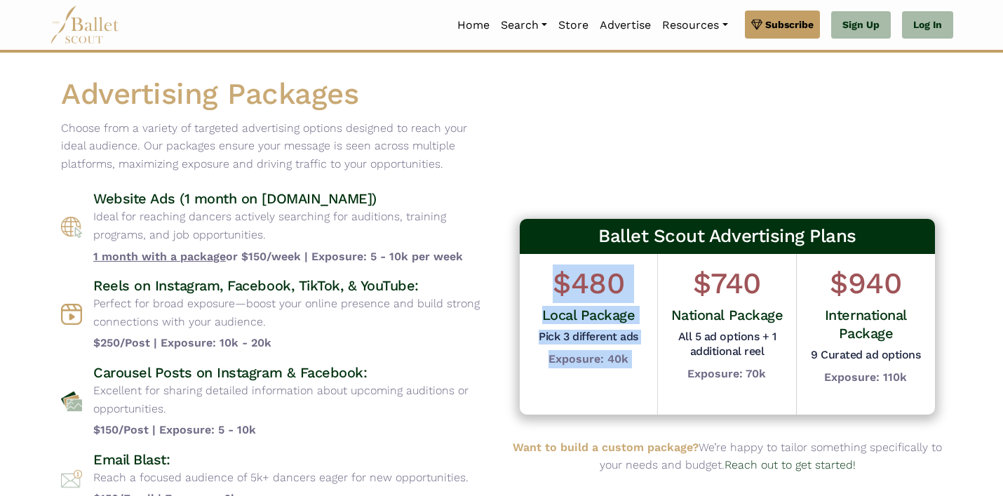
drag, startPoint x: 630, startPoint y: 363, endPoint x: 558, endPoint y: 283, distance: 107.3
click at [558, 283] on div "$480 Local Package Pick 3 different ads Exposure: 40k" at bounding box center [588, 316] width 99 height 104
click at [558, 283] on h1 "$480" at bounding box center [588, 283] width 99 height 39
drag, startPoint x: 552, startPoint y: 279, endPoint x: 608, endPoint y: 366, distance: 103.5
click at [625, 365] on div "$480 Local Package Pick 3 different ads Exposure: 40k" at bounding box center [588, 316] width 99 height 104
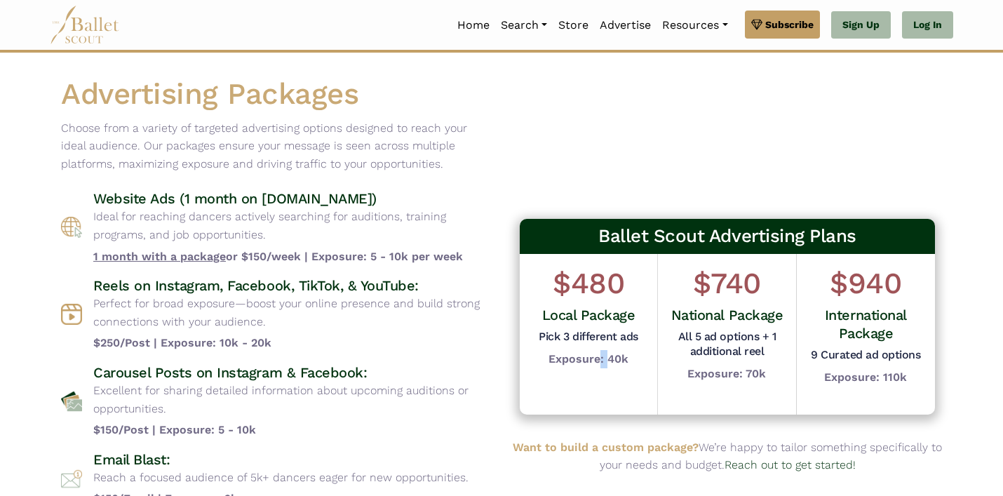
drag, startPoint x: 597, startPoint y: 363, endPoint x: 608, endPoint y: 360, distance: 11.6
click at [607, 363] on b "Exposure: 40k" at bounding box center [588, 358] width 80 height 13
click at [551, 360] on b "Exposure: 40k" at bounding box center [588, 358] width 80 height 13
click at [81, 35] on img at bounding box center [85, 25] width 70 height 39
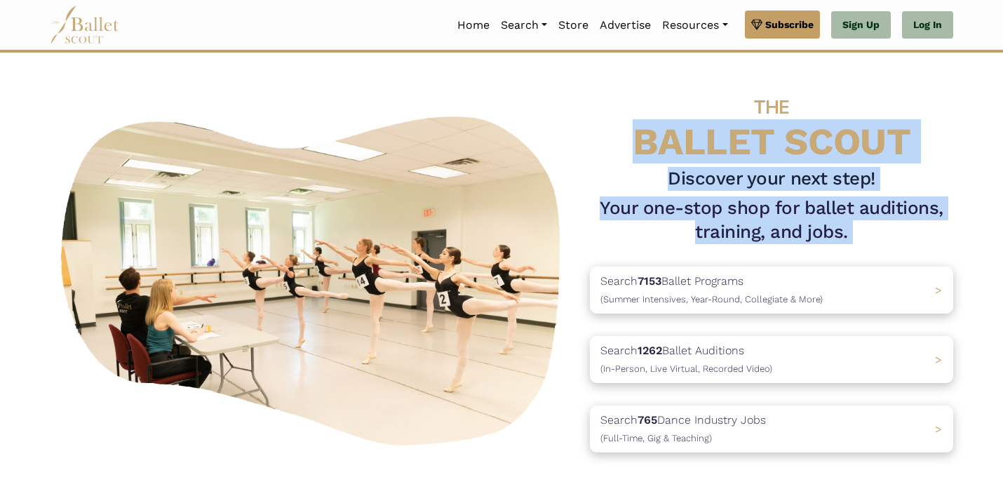
drag, startPoint x: 636, startPoint y: 138, endPoint x: 846, endPoint y: 256, distance: 240.5
click at [855, 261] on div "THE BALLET SCOUT Discover your next step! Your one-stop shop for ballet auditio…" at bounding box center [771, 278] width 386 height 394
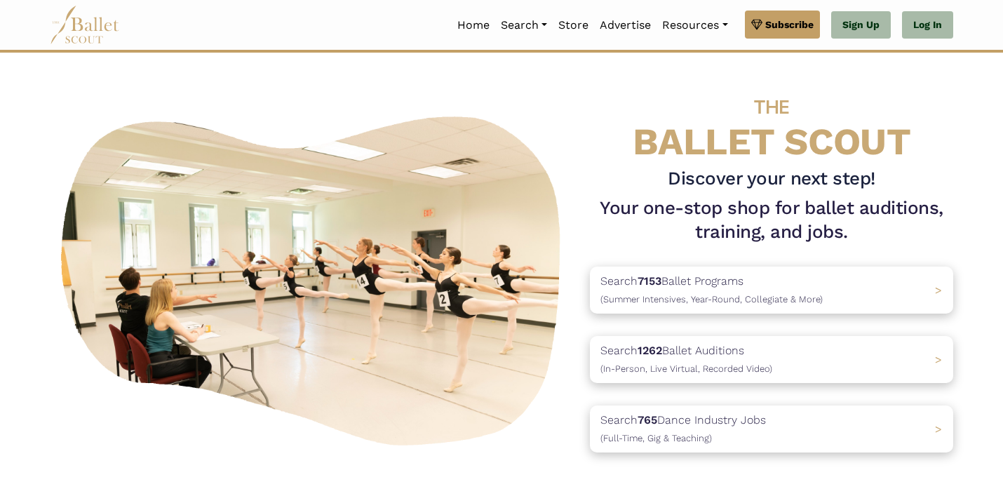
click at [846, 256] on div "THE BALLET SCOUT Discover your next step! Your one-stop shop for ballet auditio…" at bounding box center [771, 278] width 386 height 394
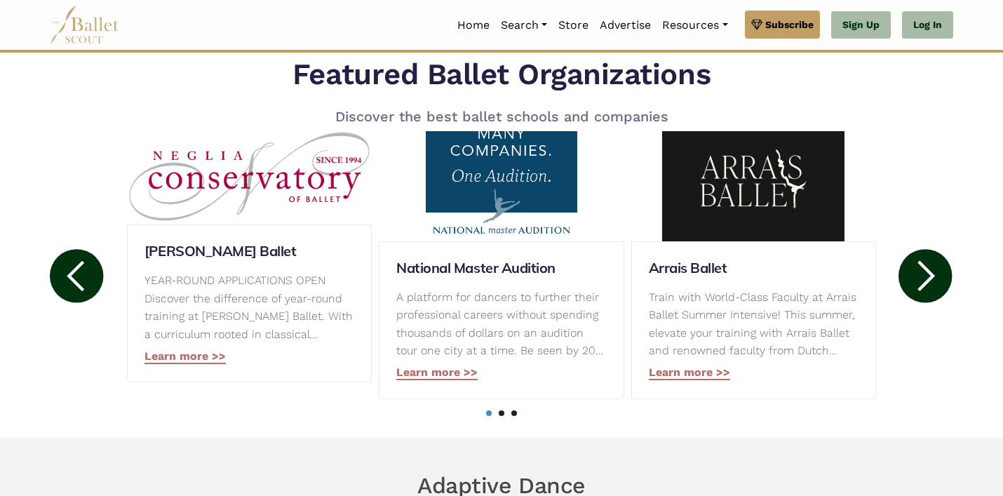
scroll to position [621, 0]
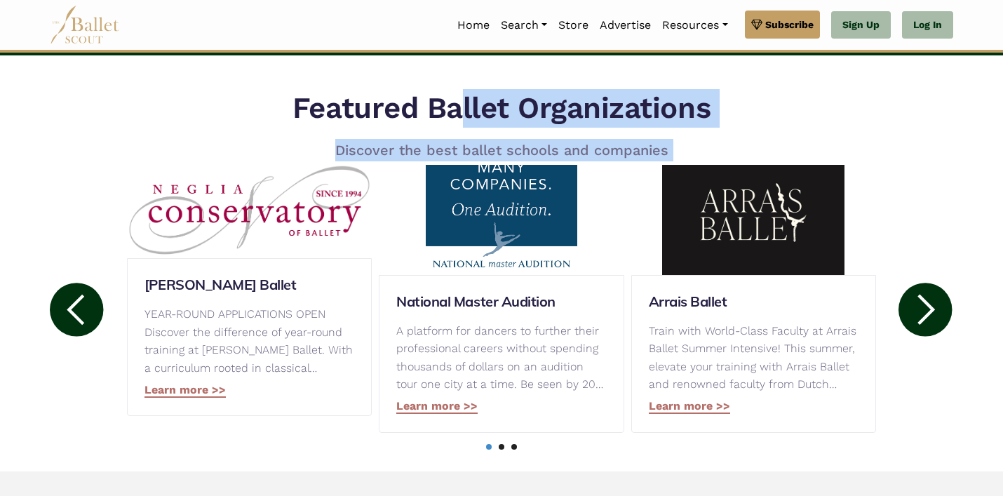
drag, startPoint x: 313, startPoint y: 102, endPoint x: 853, endPoint y: 141, distance: 542.0
click at [854, 141] on div "Featured Ballet Organizations Discover the best ballet schools and companies Ne…" at bounding box center [502, 271] width 926 height 365
click at [853, 141] on div "Featured Ballet Organizations Discover the best ballet schools and companies Ne…" at bounding box center [502, 271] width 926 height 365
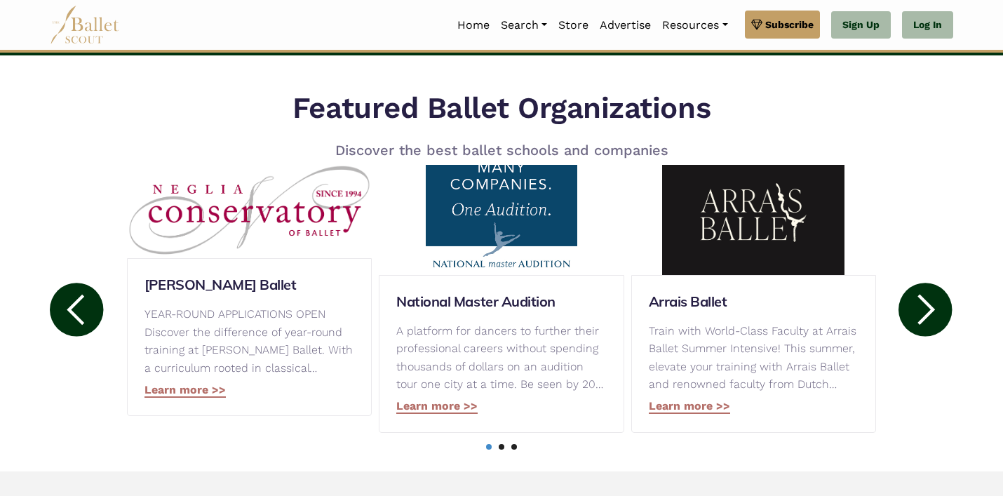
scroll to position [621, 0]
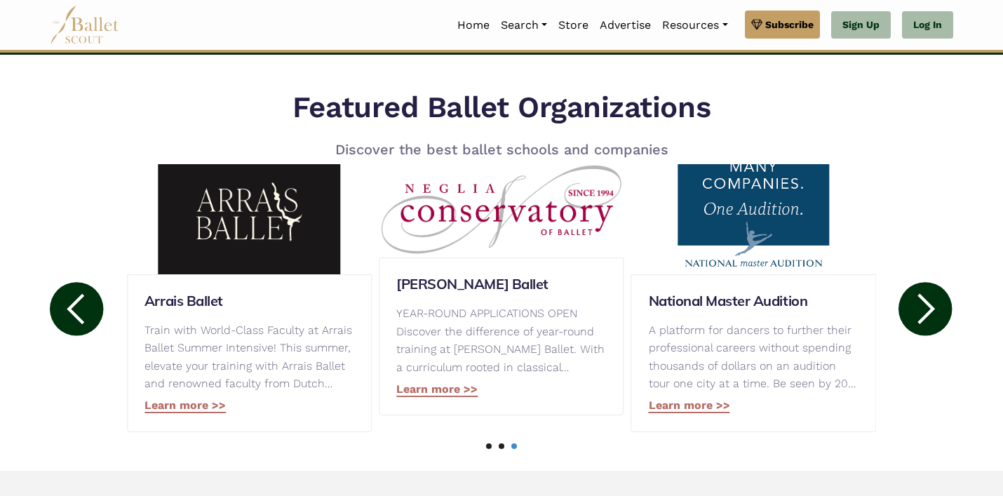
click at [699, 412] on link "Learn more >>" at bounding box center [689, 405] width 81 height 15
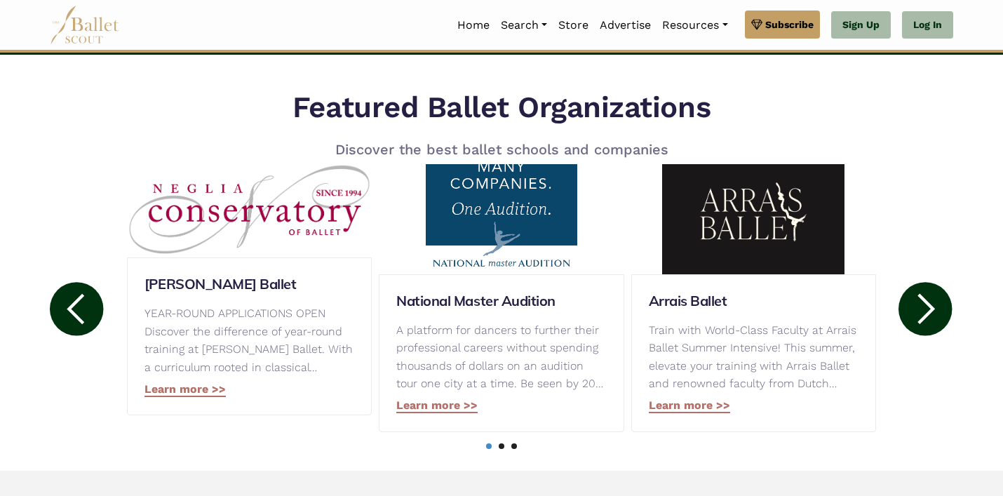
drag, startPoint x: 177, startPoint y: 399, endPoint x: 203, endPoint y: 398, distance: 26.7
click at [186, 398] on div "Neglia Ballet YEAR-ROUND APPLICATIONS OPEN Discover the difference of year-roun…" at bounding box center [249, 336] width 245 height 158
click at [205, 396] on link "Learn more >>" at bounding box center [184, 389] width 81 height 15
click at [930, 316] on circle at bounding box center [924, 308] width 53 height 53
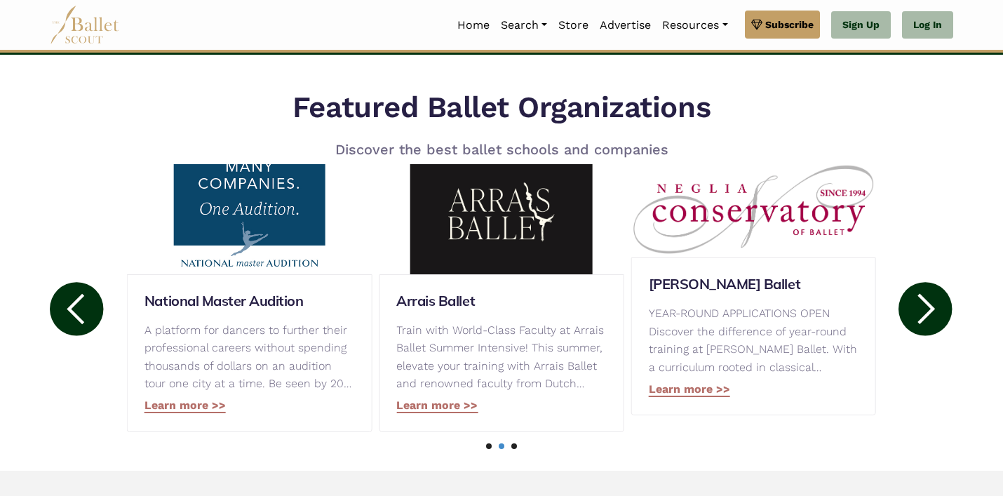
click at [929, 316] on circle at bounding box center [924, 308] width 53 height 53
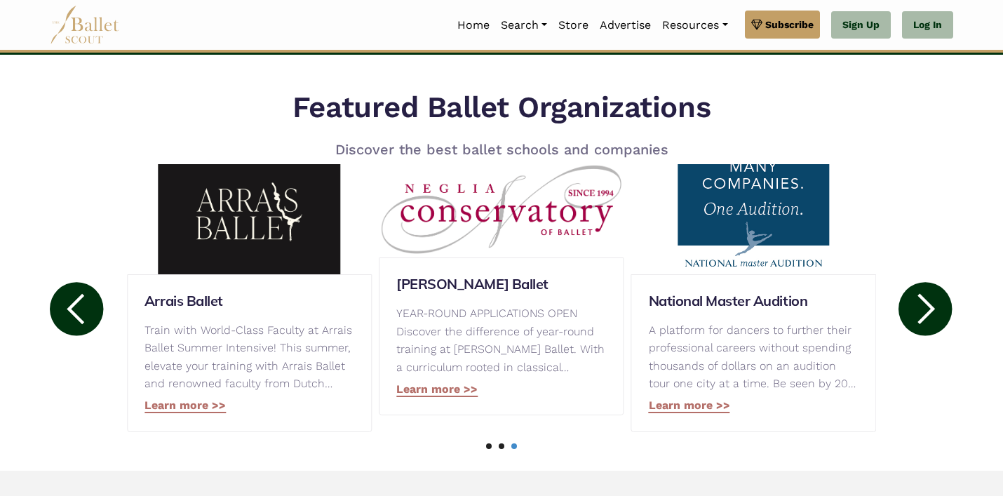
click at [929, 316] on circle at bounding box center [924, 308] width 53 height 53
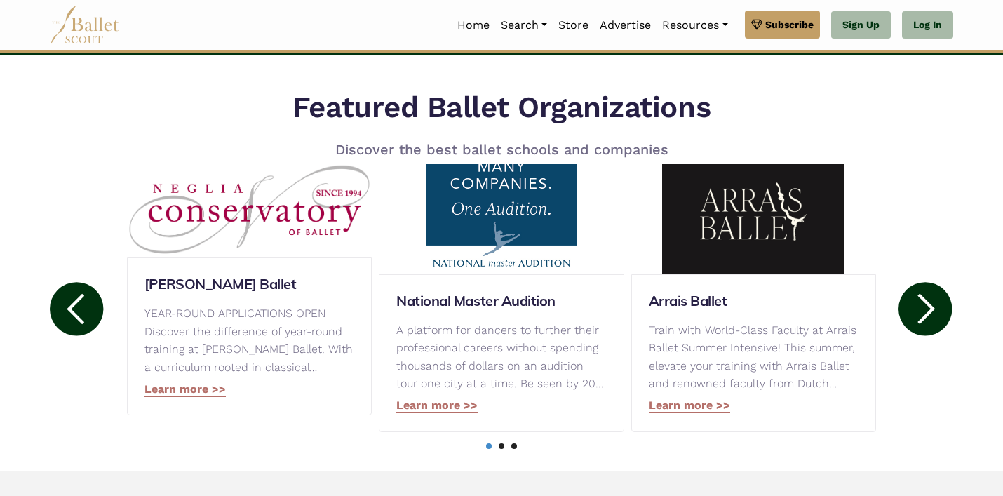
click at [929, 316] on circle at bounding box center [924, 308] width 53 height 53
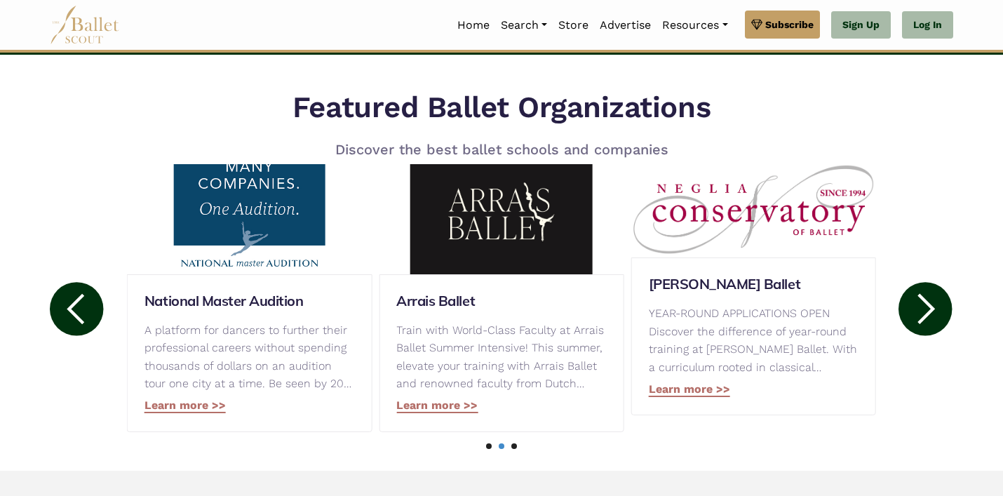
click at [929, 316] on circle at bounding box center [924, 308] width 53 height 53
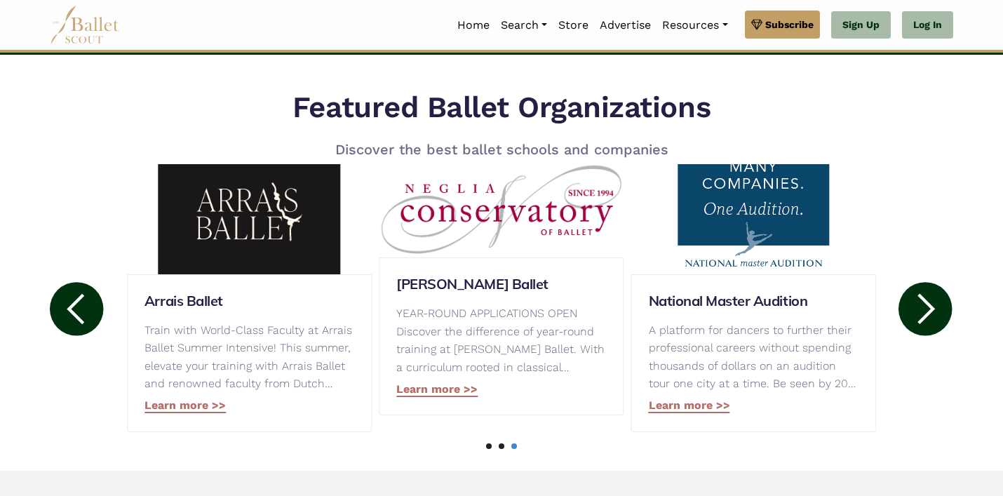
click at [929, 316] on circle at bounding box center [924, 308] width 53 height 53
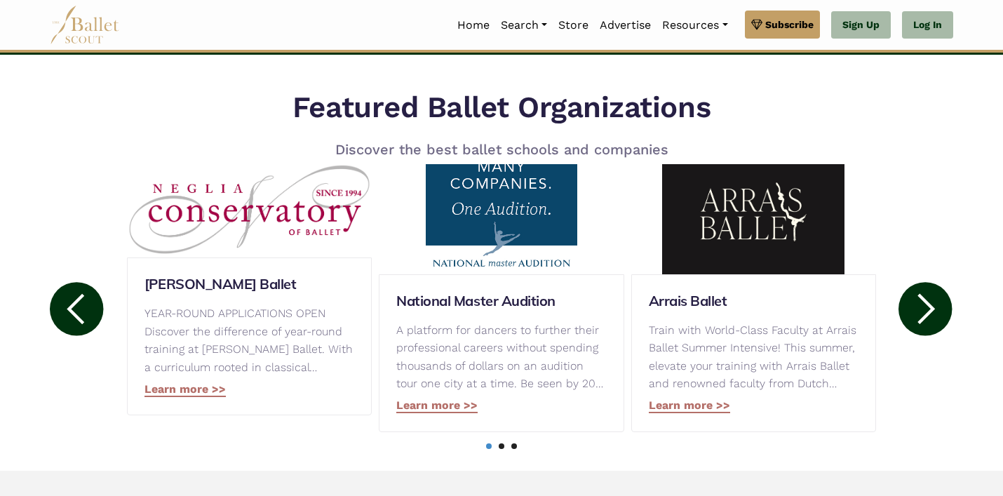
click at [929, 316] on circle at bounding box center [924, 308] width 53 height 53
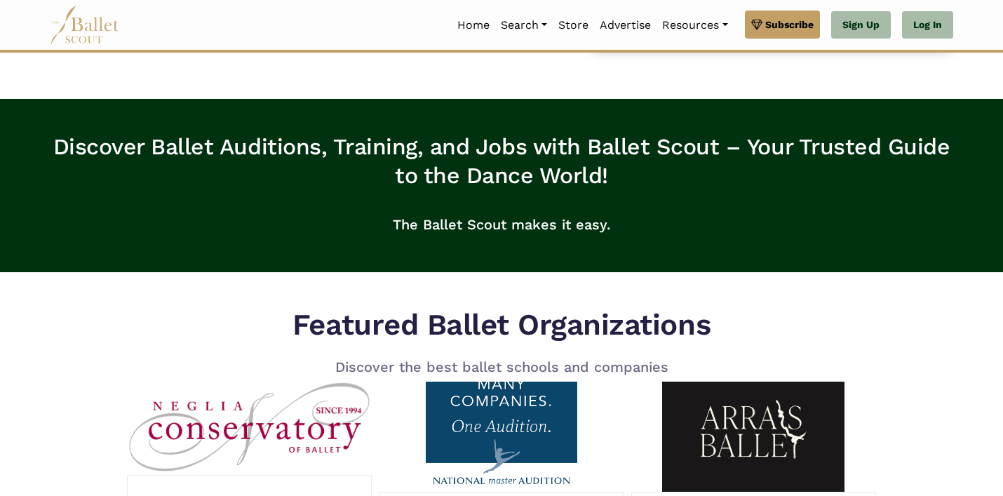
scroll to position [0, 0]
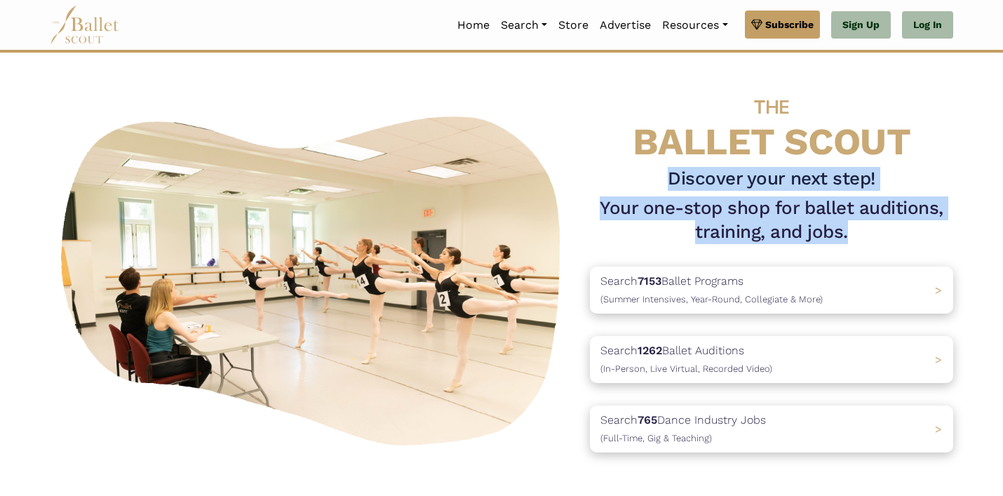
drag, startPoint x: 670, startPoint y: 180, endPoint x: 861, endPoint y: 236, distance: 199.5
click at [861, 236] on div "THE BALLET SCOUT Discover your next step! Your one-stop shop for ballet auditio…" at bounding box center [771, 278] width 386 height 394
click at [861, 236] on h1 "Your one-stop shop for ballet auditions, training, and jobs." at bounding box center [771, 220] width 363 height 48
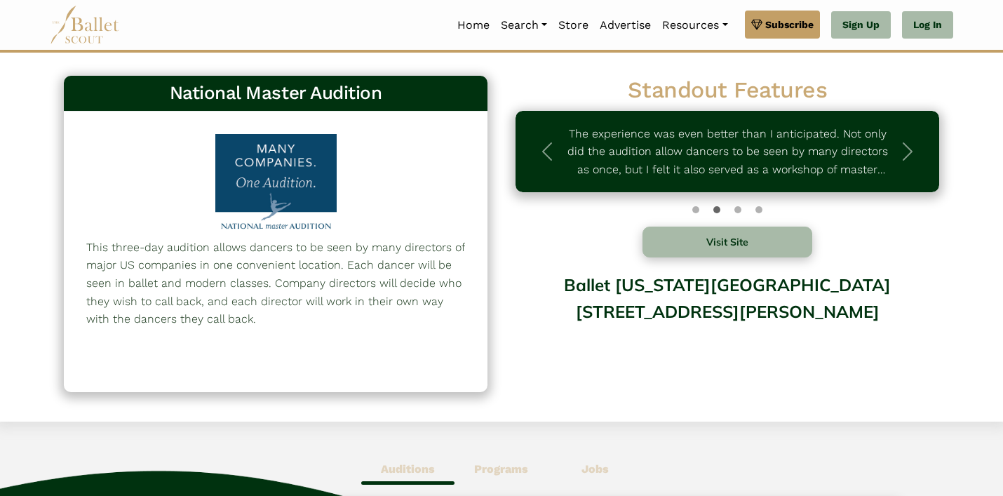
drag, startPoint x: 158, startPoint y: 256, endPoint x: 237, endPoint y: 340, distance: 115.6
click at [237, 339] on div "This three-day audition allows dancers to be seen by many directors of major US…" at bounding box center [275, 297] width 379 height 118
click at [237, 340] on div "This three-day audition allows dancers to be seen by many directors of major US…" at bounding box center [275, 297] width 379 height 118
drag, startPoint x: 260, startPoint y: 330, endPoint x: 101, endPoint y: 227, distance: 189.2
click at [101, 227] on div "This three-day audition allows dancers to be seen by many directors of major US…" at bounding box center [276, 251] width 424 height 280
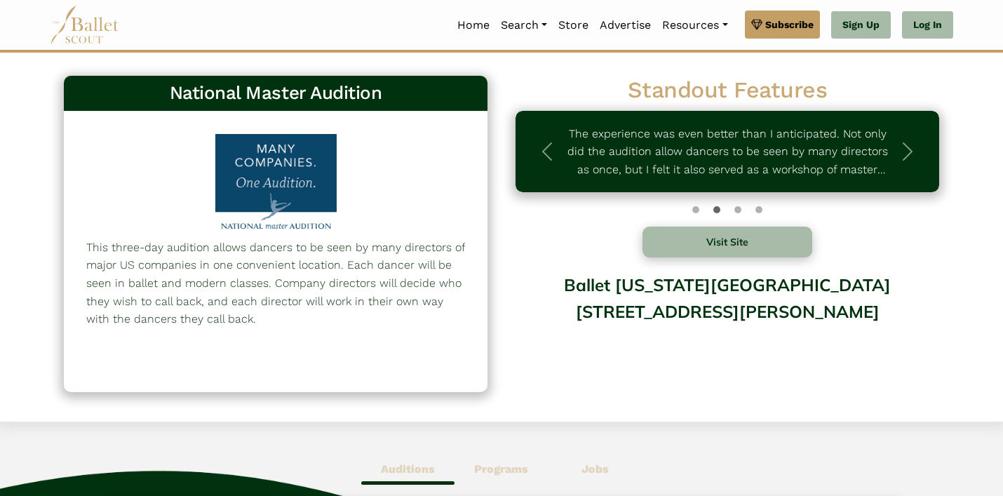
click at [248, 252] on p "This three-day audition allows dancers to be seen by many directors of major US…" at bounding box center [275, 283] width 379 height 90
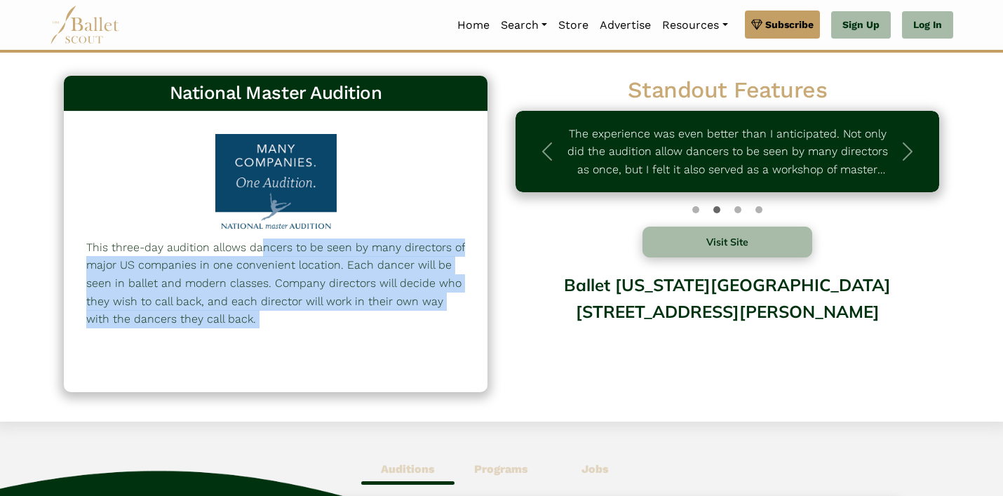
click at [248, 252] on p "This three-day audition allows dancers to be seen by many directors of major US…" at bounding box center [275, 283] width 379 height 90
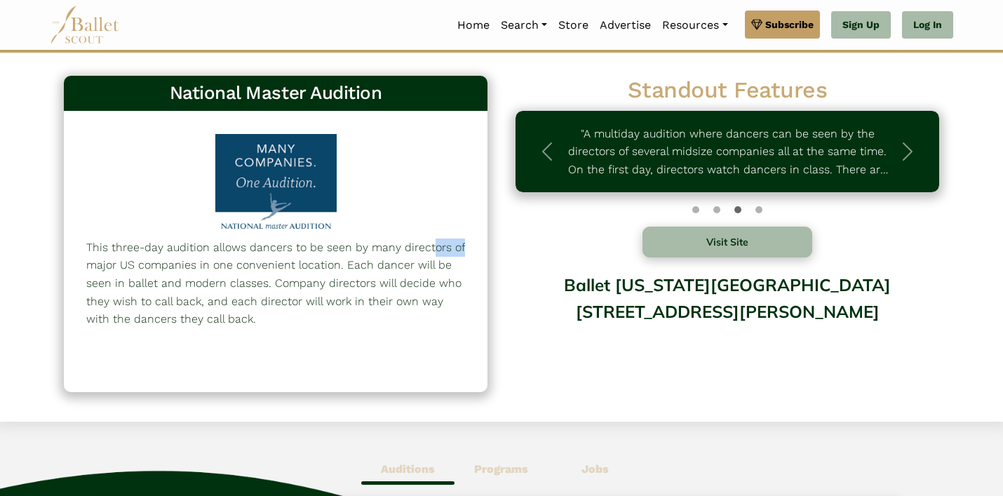
click at [248, 252] on p "This three-day audition allows dancers to be seen by many directors of major US…" at bounding box center [275, 283] width 379 height 90
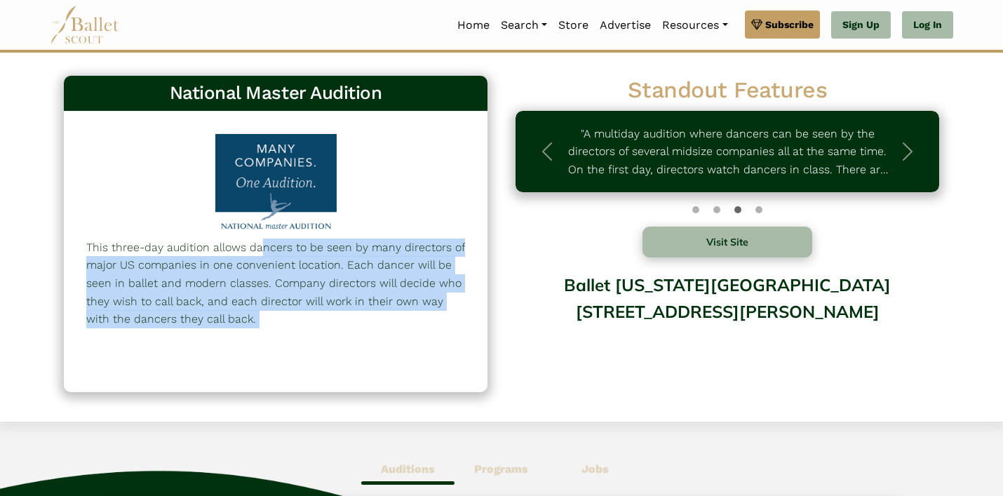
click at [248, 252] on p "This three-day audition allows dancers to be seen by many directors of major US…" at bounding box center [275, 283] width 379 height 90
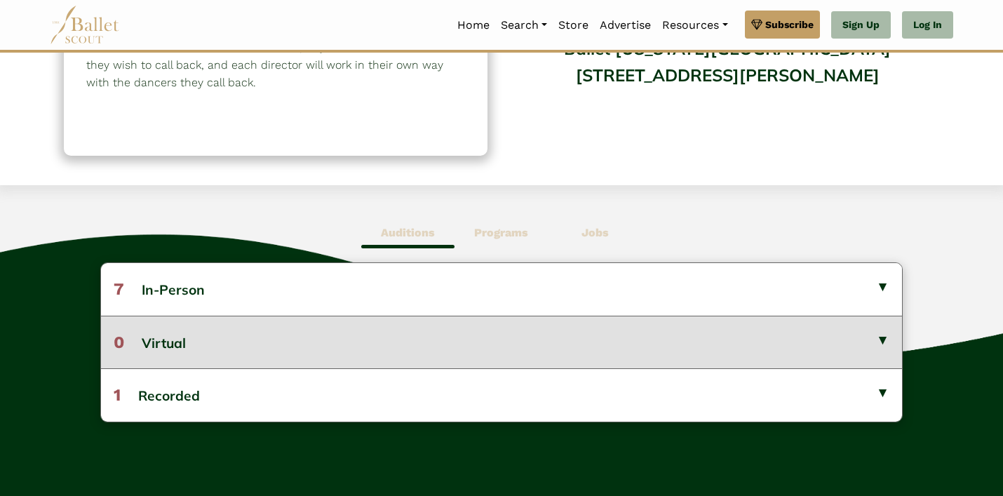
scroll to position [238, 0]
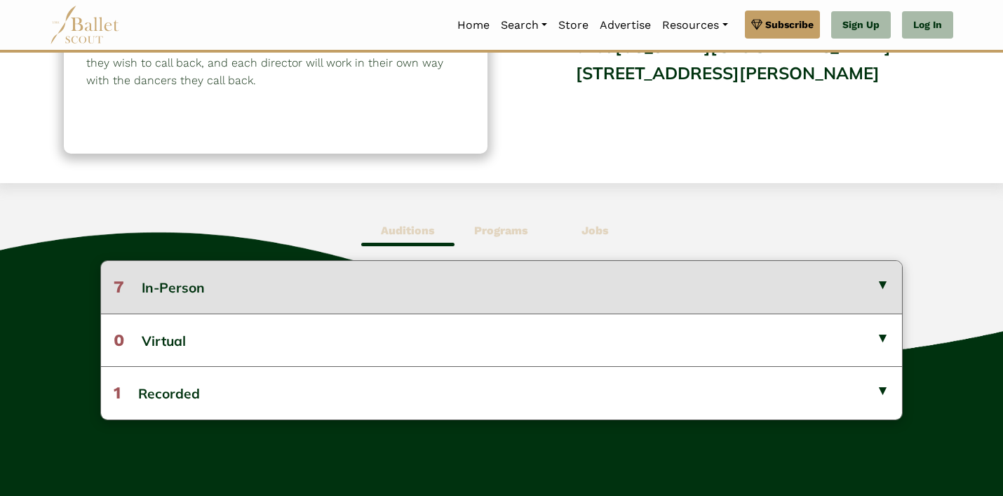
click at [882, 280] on button "7 In-Person" at bounding box center [501, 287] width 801 height 52
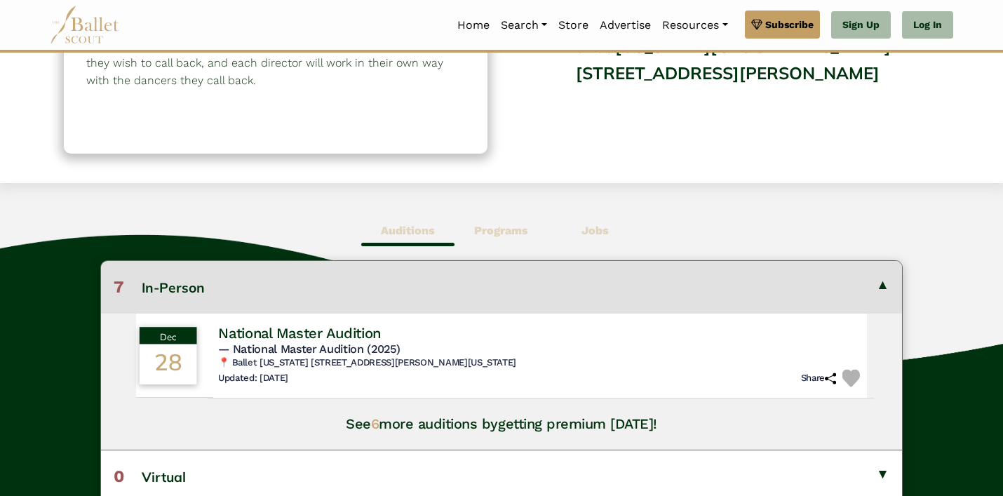
click at [323, 340] on h4 "National Master Audition" at bounding box center [299, 332] width 163 height 19
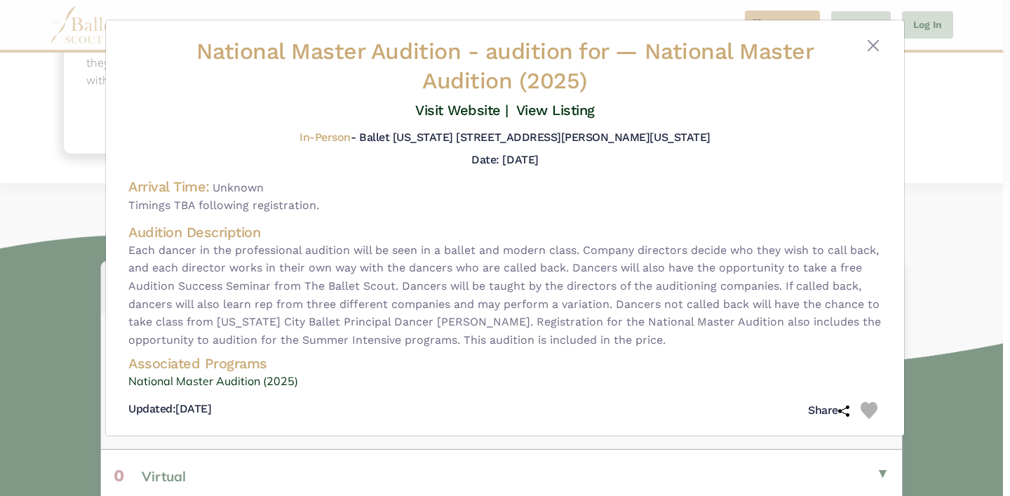
drag, startPoint x: 131, startPoint y: 226, endPoint x: 302, endPoint y: 402, distance: 245.5
click at [302, 402] on div "National Master Audition - audition for — National Master Audition (2025) Visit…" at bounding box center [505, 230] width 776 height 387
click at [302, 402] on div "Updated: Aug. 22, 2025 Share" at bounding box center [504, 410] width 753 height 28
drag, startPoint x: 302, startPoint y: 402, endPoint x: 160, endPoint y: 184, distance: 260.0
click at [141, 177] on div "National Master Audition - audition for — National Master Audition (2025) Visit…" at bounding box center [505, 230] width 776 height 387
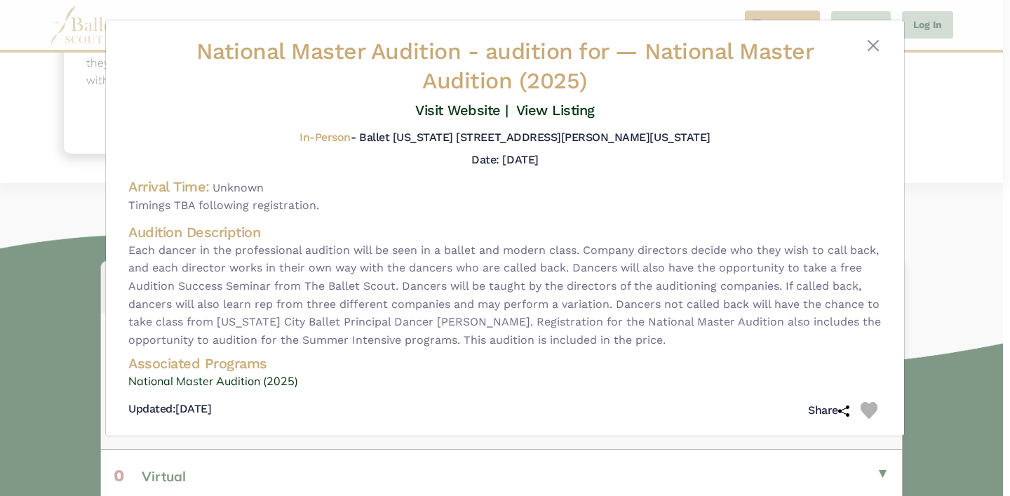
click at [165, 184] on h4 "Arrival Time:" at bounding box center [168, 186] width 81 height 17
drag, startPoint x: 876, startPoint y: 44, endPoint x: 675, endPoint y: 21, distance: 202.6
click at [876, 44] on button "Close" at bounding box center [873, 45] width 17 height 17
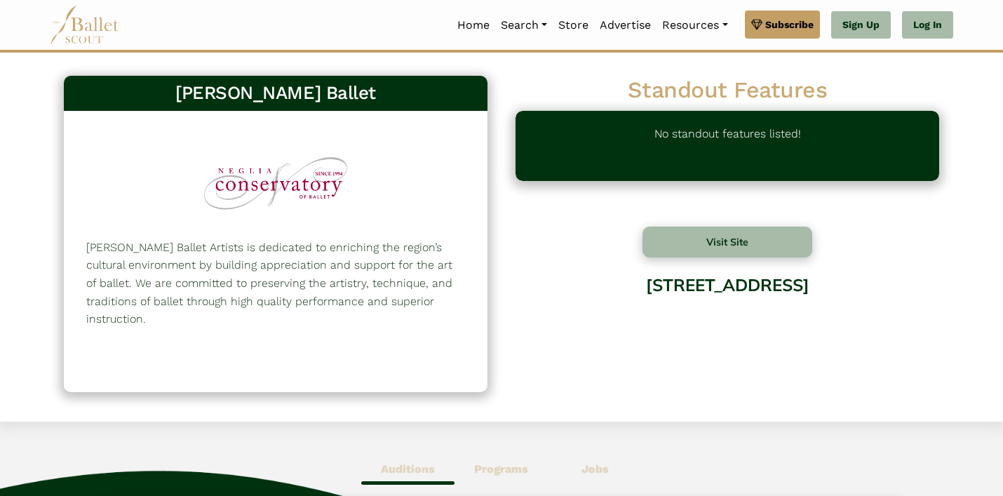
drag, startPoint x: 229, startPoint y: 244, endPoint x: 454, endPoint y: 301, distance: 231.5
click at [454, 301] on p "[PERSON_NAME] Ballet Artists is dedicated to enriching the region’s cultural en…" at bounding box center [275, 283] width 379 height 90
click at [402, 297] on p "[PERSON_NAME] Ballet Artists is dedicated to enriching the region’s cultural en…" at bounding box center [275, 283] width 379 height 90
click at [304, 259] on p "Neglia Ballet Artists is dedicated to enriching the region’s cultural environme…" at bounding box center [275, 283] width 379 height 90
click at [305, 259] on p "Neglia Ballet Artists is dedicated to enriching the region’s cultural environme…" at bounding box center [275, 283] width 379 height 90
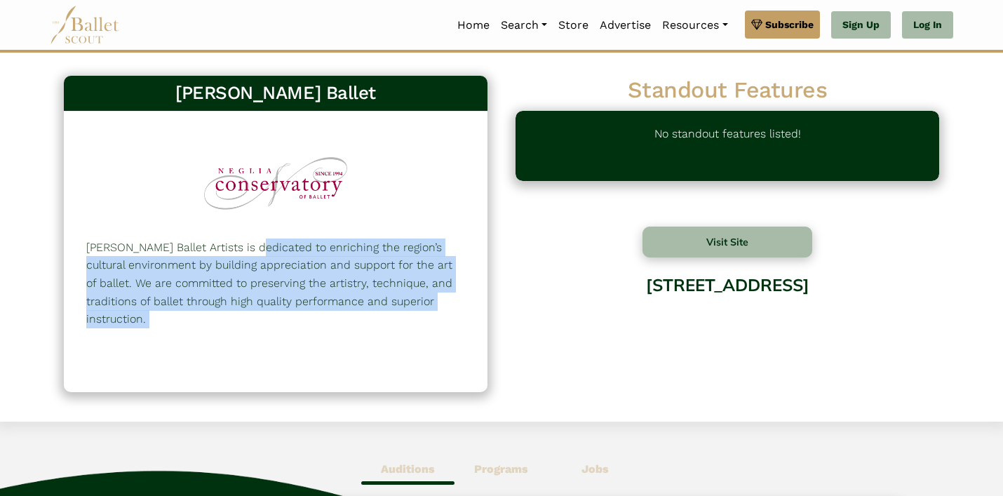
click at [305, 259] on p "Neglia Ballet Artists is dedicated to enriching the region’s cultural environme…" at bounding box center [275, 283] width 379 height 90
click at [426, 259] on p "Neglia Ballet Artists is dedicated to enriching the region’s cultural environme…" at bounding box center [275, 283] width 379 height 90
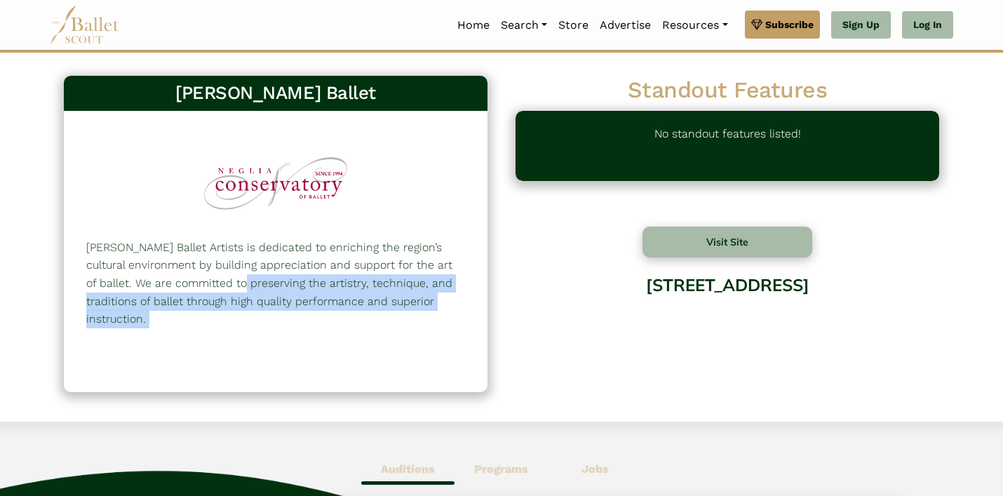
click at [425, 259] on p "Neglia Ballet Artists is dedicated to enriching the region’s cultural environme…" at bounding box center [275, 283] width 379 height 90
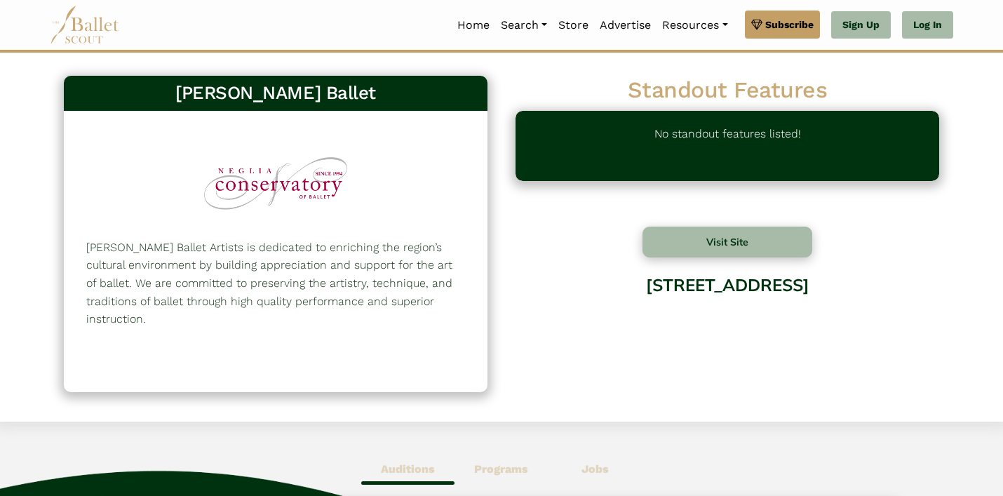
drag, startPoint x: 280, startPoint y: 244, endPoint x: 440, endPoint y: 303, distance: 170.4
click at [442, 309] on p "Neglia Ballet Artists is dedicated to enriching the region’s cultural environme…" at bounding box center [275, 283] width 379 height 90
drag, startPoint x: 440, startPoint y: 303, endPoint x: 232, endPoint y: 238, distance: 218.2
click at [233, 238] on p "Neglia Ballet Artists is dedicated to enriching the region’s cultural environme…" at bounding box center [275, 283] width 379 height 90
click at [297, 247] on p "Neglia Ballet Artists is dedicated to enriching the region’s cultural environme…" at bounding box center [275, 283] width 379 height 90
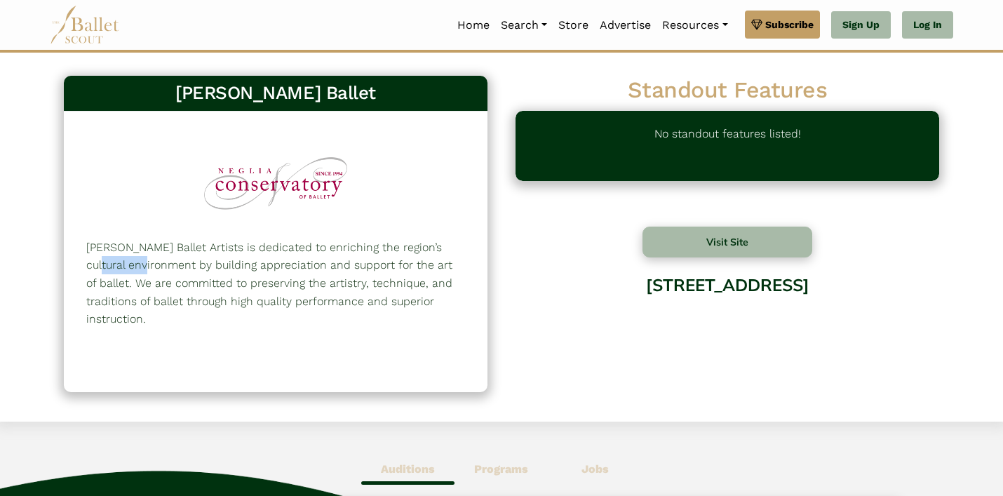
click at [297, 247] on p "Neglia Ballet Artists is dedicated to enriching the region’s cultural environme…" at bounding box center [275, 283] width 379 height 90
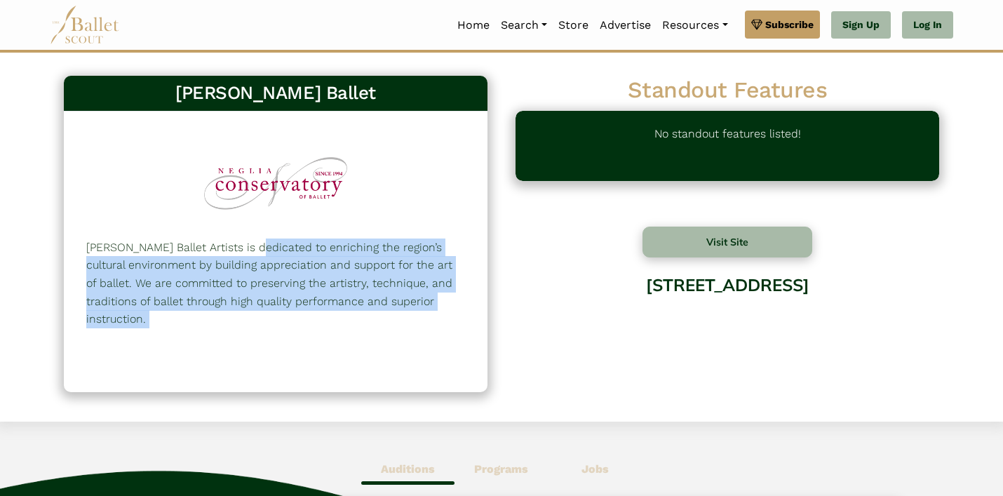
click at [297, 247] on p "Neglia Ballet Artists is dedicated to enriching the region’s cultural environme…" at bounding box center [275, 283] width 379 height 90
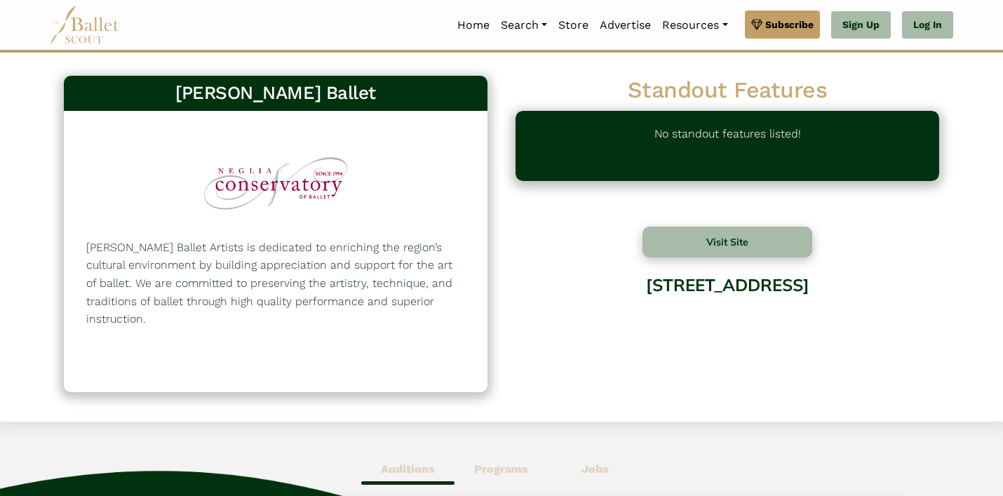
click at [64, 29] on img at bounding box center [85, 25] width 70 height 39
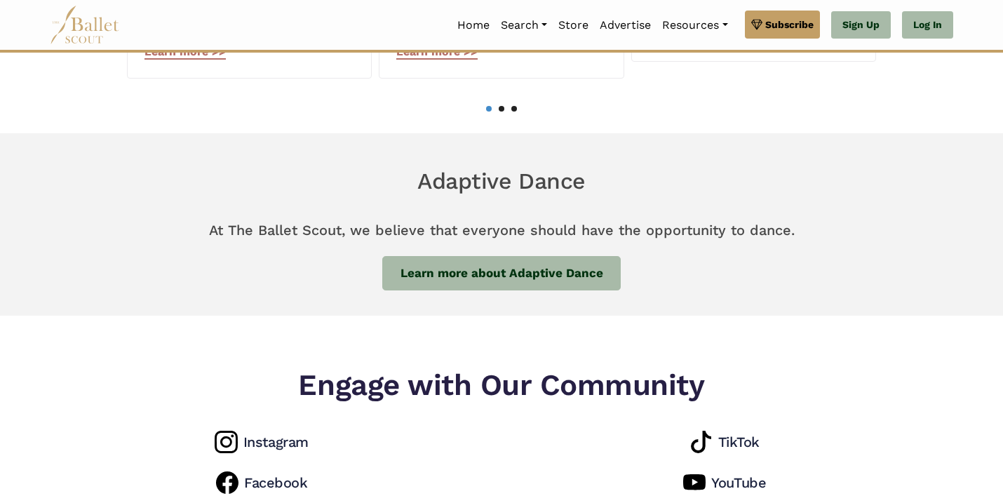
scroll to position [1010, 0]
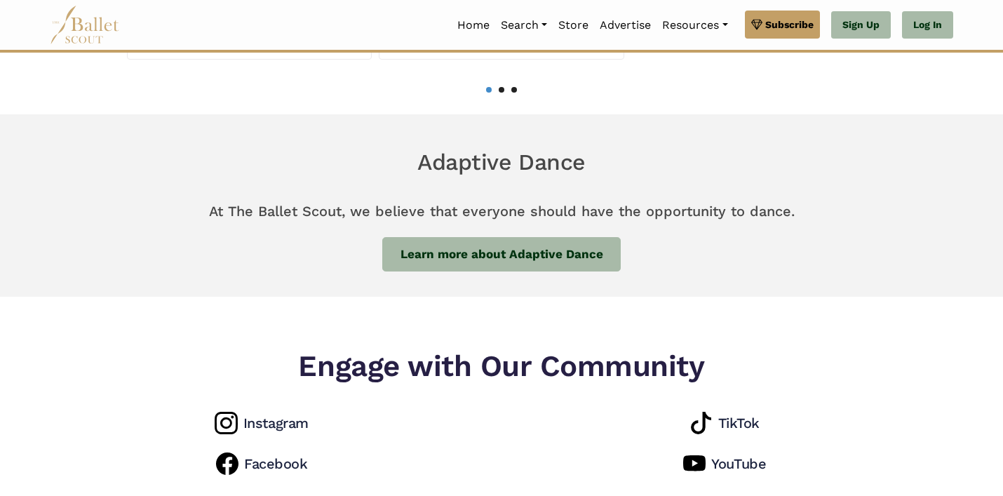
click at [421, 163] on h6 "Adaptive Dance" at bounding box center [501, 162] width 903 height 29
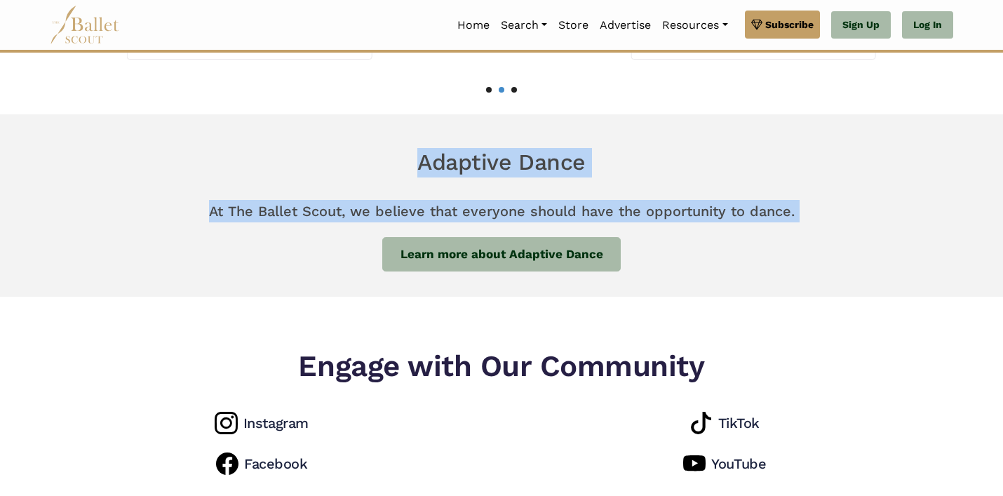
drag, startPoint x: 421, startPoint y: 163, endPoint x: 797, endPoint y: 213, distance: 379.2
click at [799, 214] on div "Adaptive Dance At The Ballet Scout, we believe that everyone should have the op…" at bounding box center [501, 209] width 903 height 123
click at [797, 213] on p "At The Ballet Scout, we believe that everyone should have the opportunity to da…" at bounding box center [501, 211] width 903 height 45
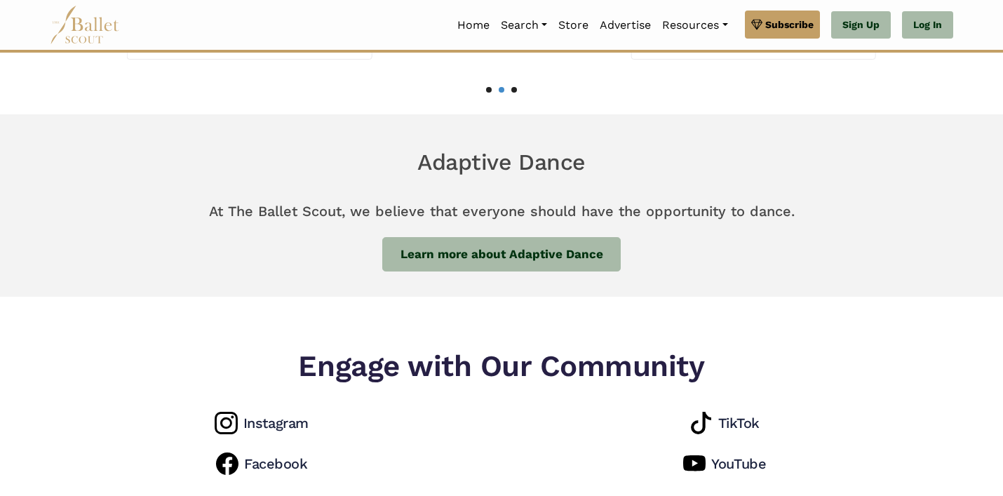
drag, startPoint x: 799, startPoint y: 212, endPoint x: 414, endPoint y: 155, distance: 389.2
click at [409, 156] on div "Adaptive Dance At The Ballet Scout, we believe that everyone should have the op…" at bounding box center [501, 209] width 903 height 123
click at [414, 155] on h6 "Adaptive Dance" at bounding box center [501, 162] width 903 height 29
drag, startPoint x: 414, startPoint y: 156, endPoint x: 805, endPoint y: 213, distance: 395.4
click at [807, 213] on div "Adaptive Dance At The Ballet Scout, we believe that everyone should have the op…" at bounding box center [501, 209] width 903 height 123
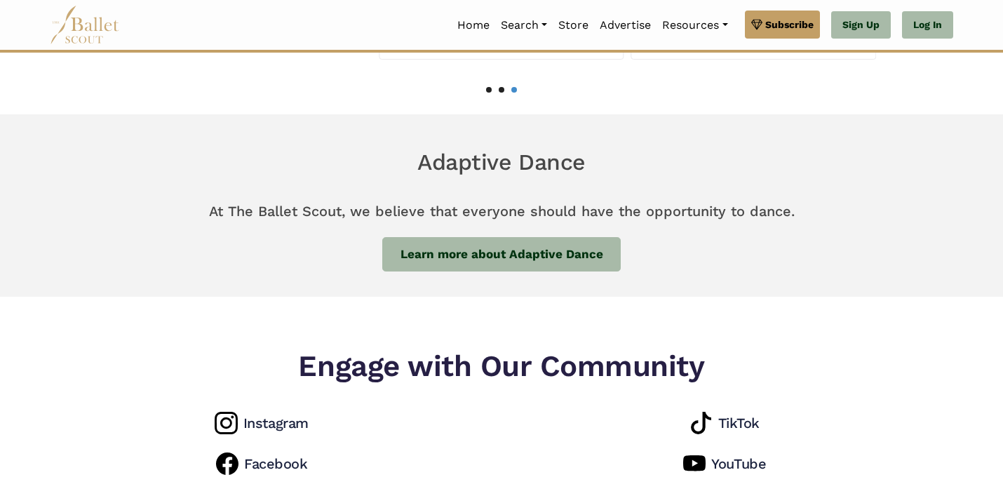
click at [804, 213] on p "At The Ballet Scout, we believe that everyone should have the opportunity to da…" at bounding box center [501, 211] width 903 height 45
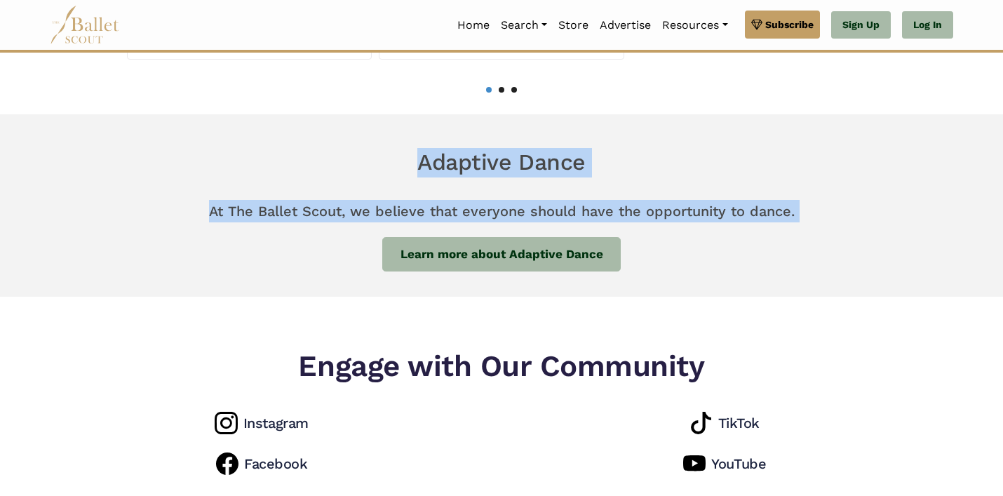
drag, startPoint x: 804, startPoint y: 213, endPoint x: 362, endPoint y: 154, distance: 445.7
click at [362, 154] on div "Adaptive Dance At The Ballet Scout, we believe that everyone should have the op…" at bounding box center [501, 209] width 903 height 123
click at [491, 159] on h6 "Adaptive Dance" at bounding box center [501, 162] width 903 height 29
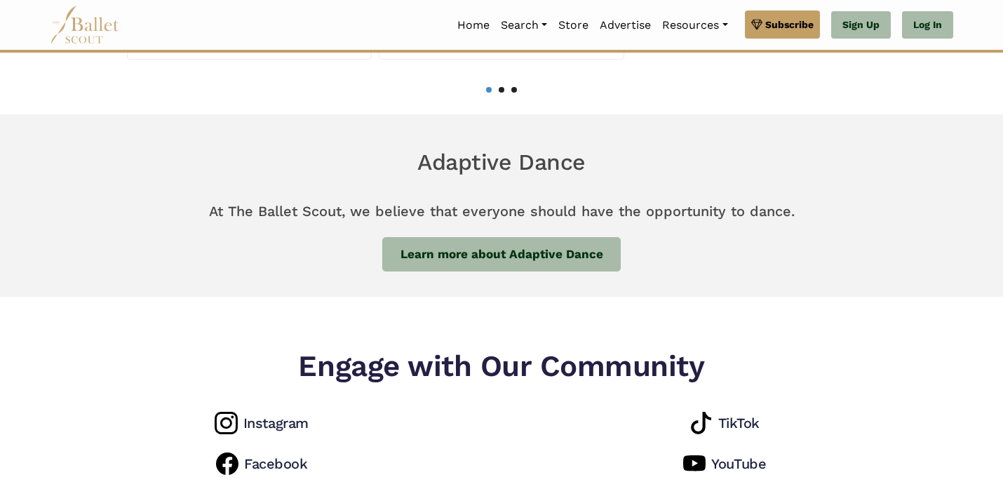
drag, startPoint x: 412, startPoint y: 158, endPoint x: 797, endPoint y: 219, distance: 389.1
click at [808, 225] on div "Adaptive Dance At The Ballet Scout, we believe that everyone should have the op…" at bounding box center [501, 209] width 903 height 123
click at [810, 211] on p "At The Ballet Scout, we believe that everyone should have the opportunity to da…" at bounding box center [501, 211] width 903 height 45
drag, startPoint x: 801, startPoint y: 211, endPoint x: 405, endPoint y: 164, distance: 399.6
click at [405, 164] on div "Adaptive Dance At The Ballet Scout, we believe that everyone should have the op…" at bounding box center [501, 209] width 903 height 123
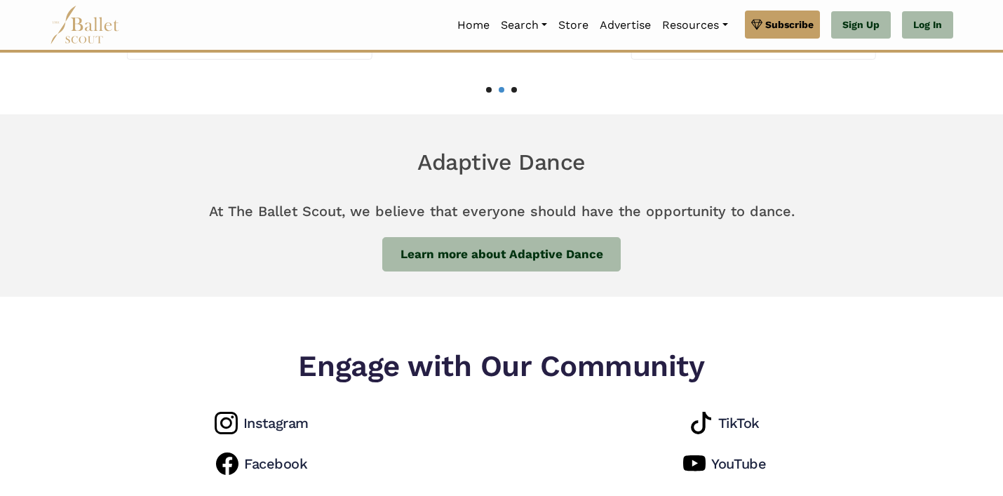
click at [427, 164] on h6 "Adaptive Dance" at bounding box center [501, 162] width 903 height 29
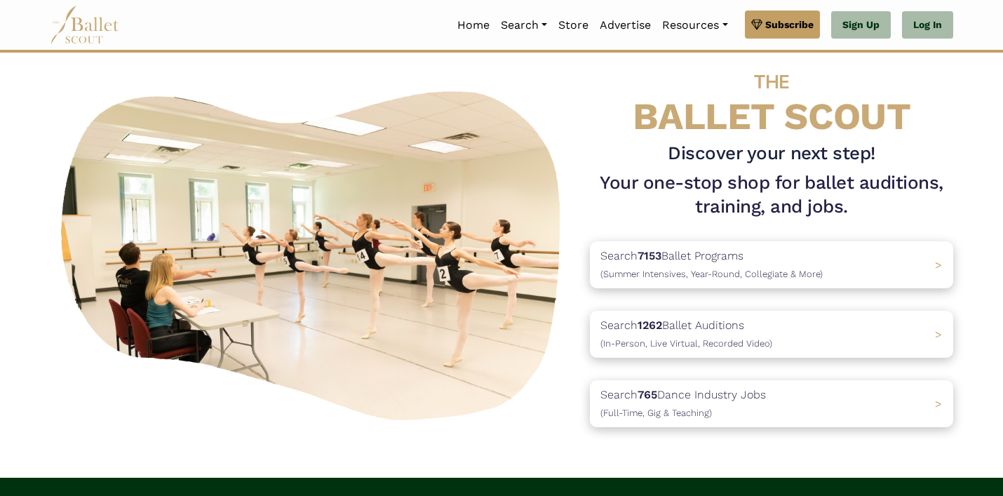
scroll to position [0, 0]
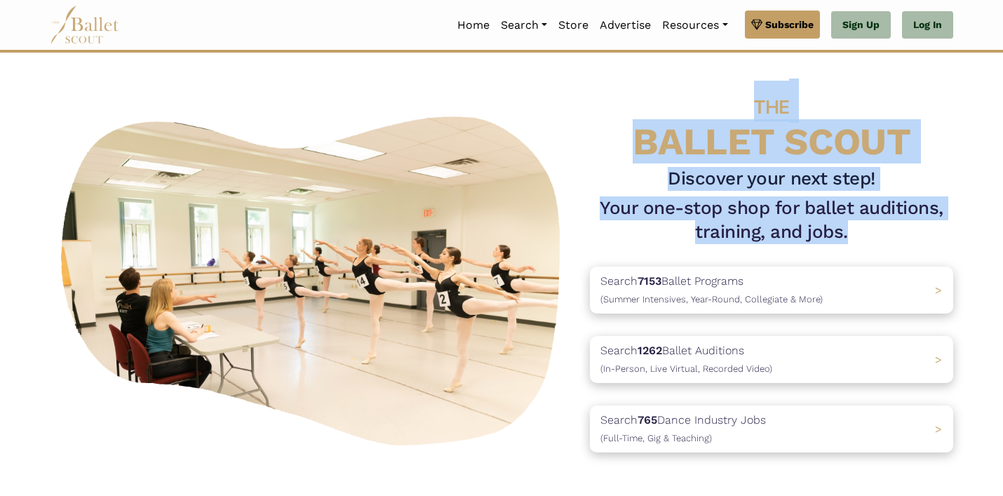
drag, startPoint x: 754, startPoint y: 103, endPoint x: 855, endPoint y: 233, distance: 165.4
click at [865, 236] on div "THE BALLET SCOUT Discover your next step! Your one-stop shop for ballet auditio…" at bounding box center [771, 278] width 386 height 394
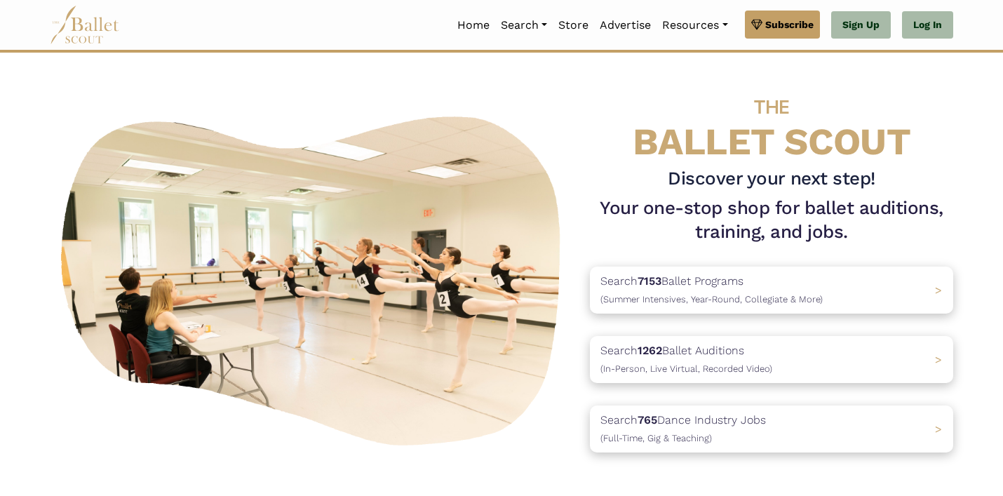
click at [855, 234] on h1 "Your one-stop shop for ballet auditions, training, and jobs." at bounding box center [771, 220] width 363 height 48
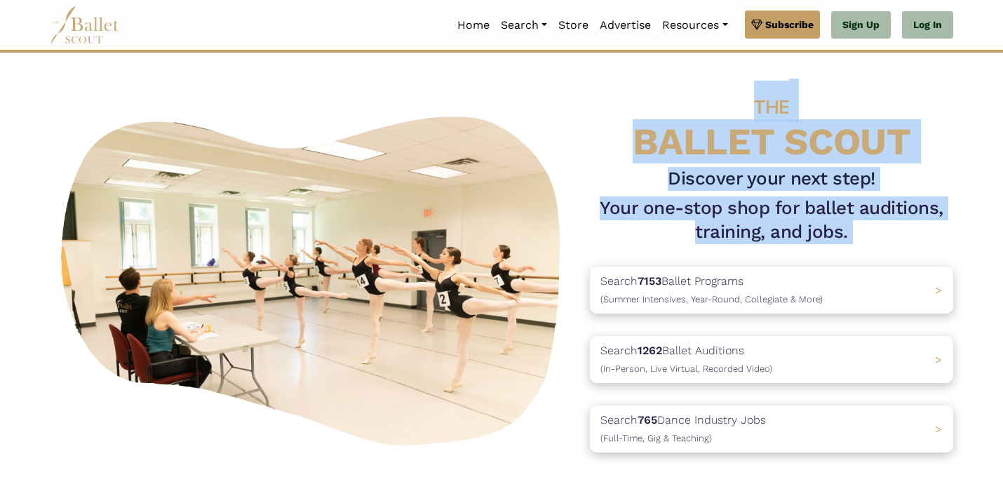
drag, startPoint x: 855, startPoint y: 235, endPoint x: 736, endPoint y: 116, distance: 168.6
click at [736, 116] on div "THE BALLET SCOUT Discover your next step! Your one-stop shop for ballet auditio…" at bounding box center [771, 278] width 386 height 394
click at [757, 107] on span "THE" at bounding box center [771, 106] width 35 height 23
drag, startPoint x: 754, startPoint y: 104, endPoint x: 856, endPoint y: 238, distance: 169.1
click at [856, 238] on div "THE BALLET SCOUT Discover your next step! Your one-stop shop for ballet auditio…" at bounding box center [771, 278] width 386 height 394
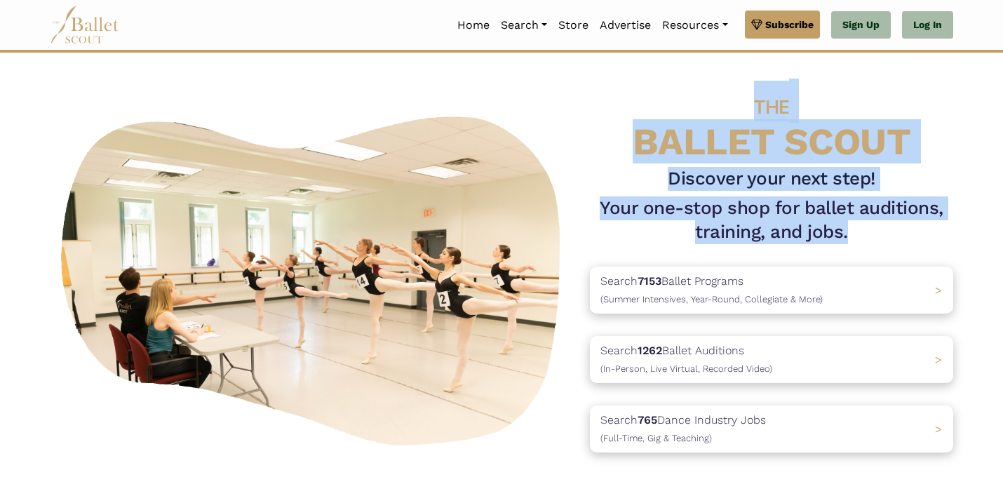
click at [850, 233] on h1 "Your one-stop shop for ballet auditions, training, and jobs." at bounding box center [771, 220] width 363 height 48
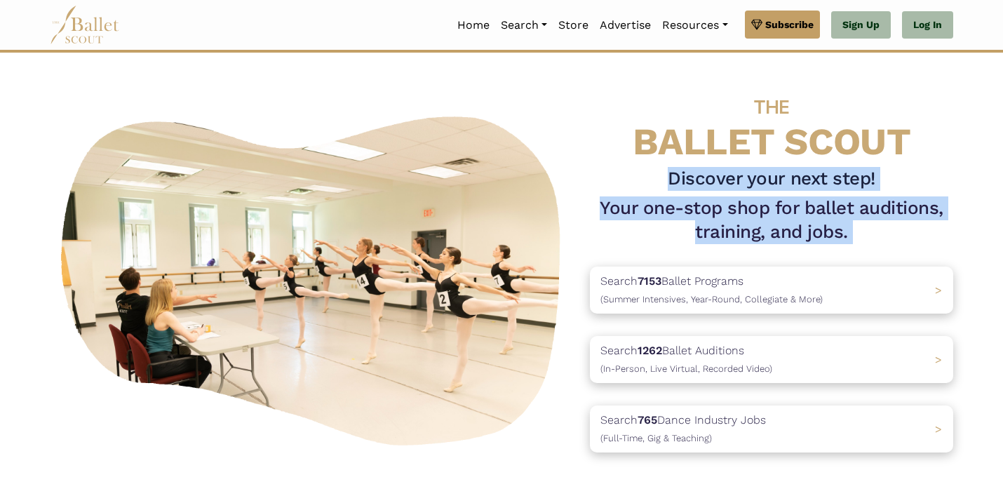
drag, startPoint x: 850, startPoint y: 233, endPoint x: 675, endPoint y: 183, distance: 182.2
click at [675, 183] on div "THE BALLET SCOUT Discover your next step! Your one-stop shop for ballet auditio…" at bounding box center [771, 278] width 386 height 394
click at [675, 180] on h3 "Discover your next step!" at bounding box center [771, 179] width 363 height 24
drag, startPoint x: 669, startPoint y: 180, endPoint x: 846, endPoint y: 233, distance: 184.8
click at [846, 233] on div "THE BALLET SCOUT Discover your next step! Your one-stop shop for ballet auditio…" at bounding box center [771, 278] width 386 height 394
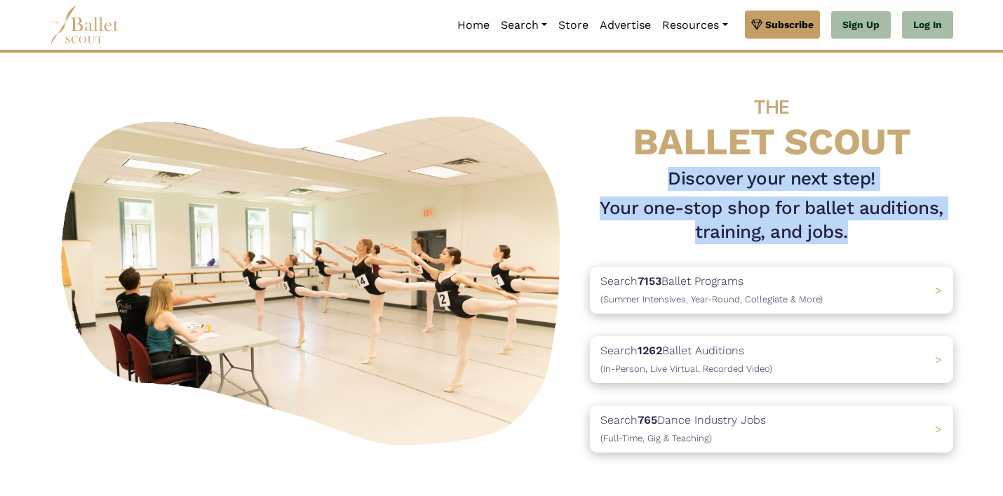
click at [848, 235] on h1 "Your one-stop shop for ballet auditions, training, and jobs." at bounding box center [771, 220] width 363 height 48
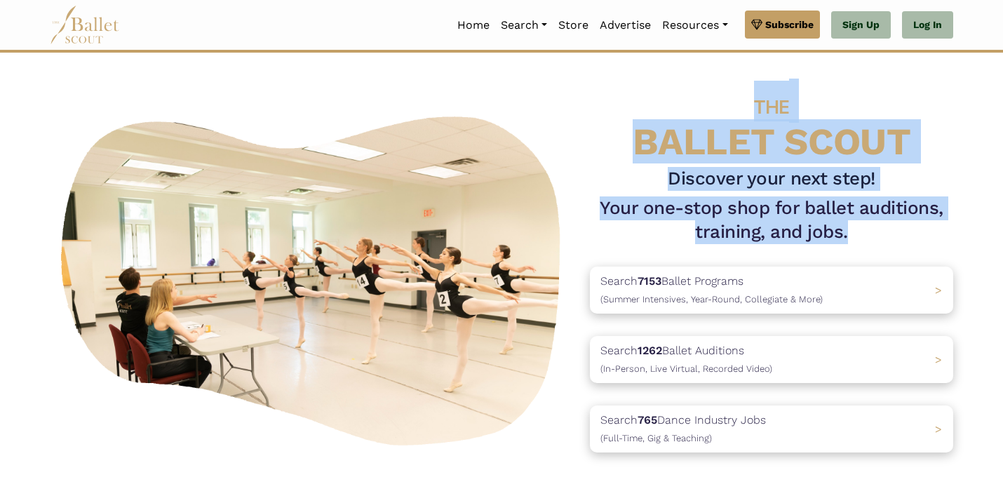
drag, startPoint x: 848, startPoint y: 236, endPoint x: 672, endPoint y: 98, distance: 223.3
click at [670, 96] on div "THE BALLET SCOUT Discover your next step! Your one-stop shop for ballet auditio…" at bounding box center [771, 278] width 386 height 394
click at [724, 150] on h4 "THE BALLET SCOUT" at bounding box center [771, 121] width 363 height 81
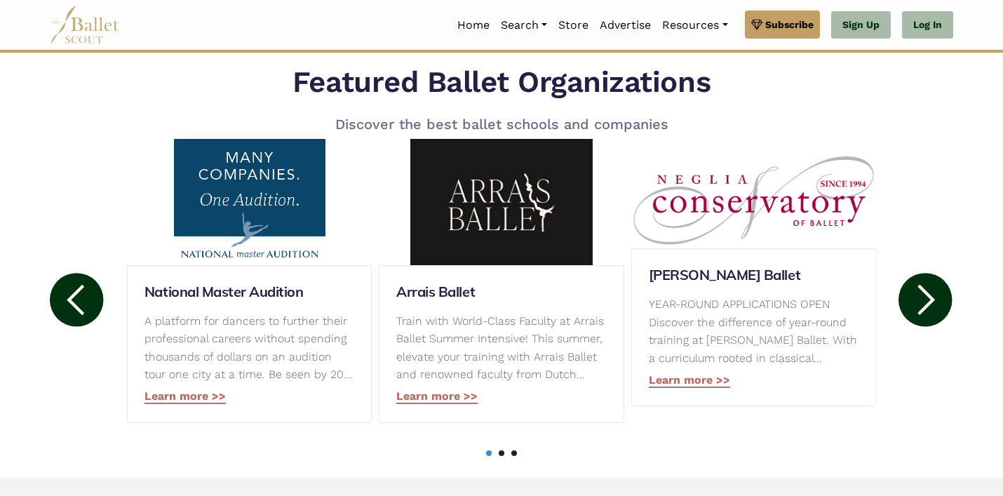
scroll to position [647, 0]
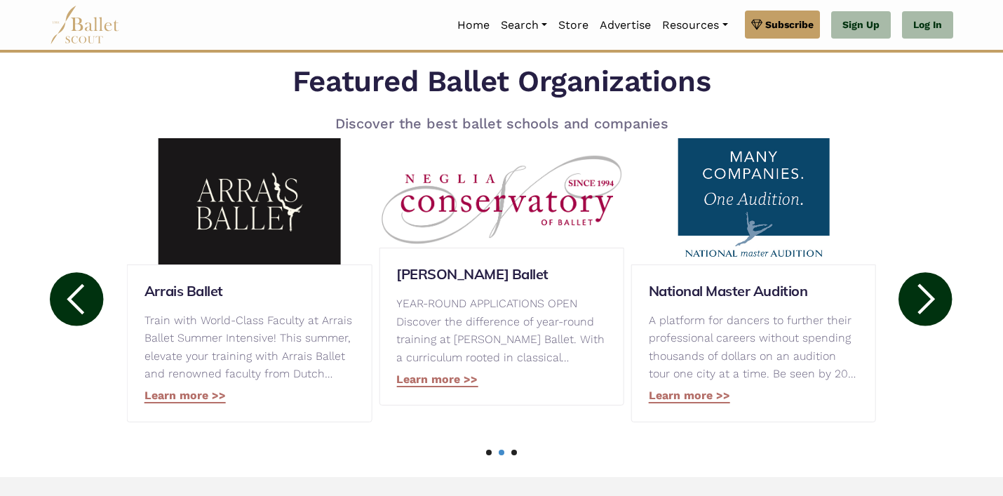
click at [924, 306] on icon at bounding box center [927, 298] width 18 height 31
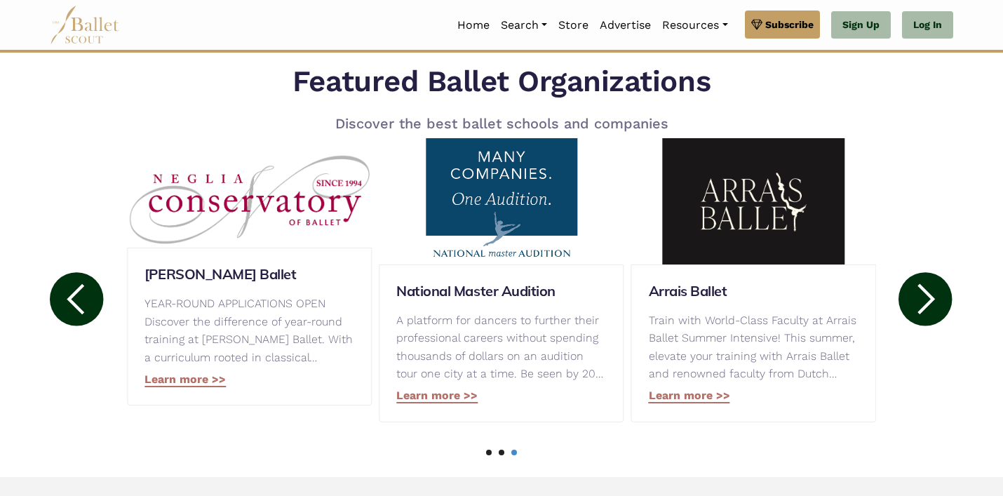
click at [924, 306] on icon at bounding box center [927, 298] width 18 height 31
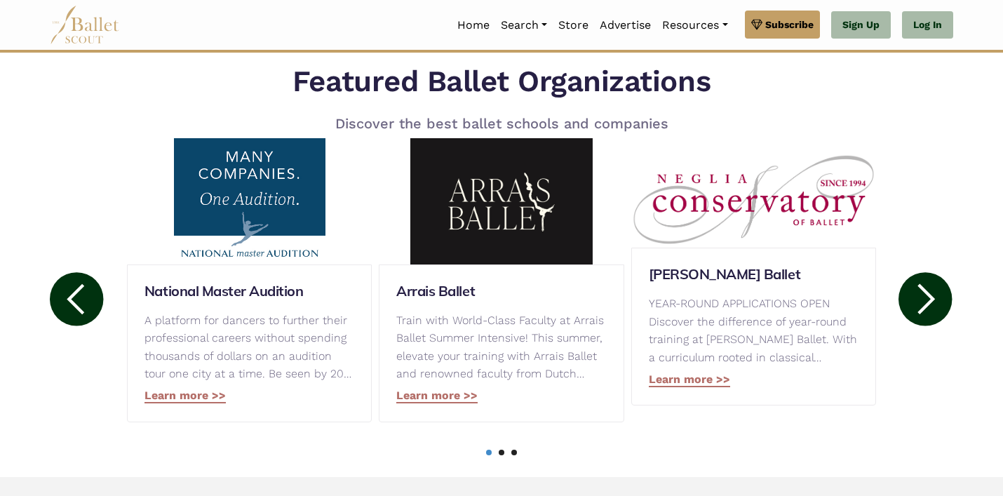
click at [924, 306] on icon at bounding box center [927, 298] width 18 height 31
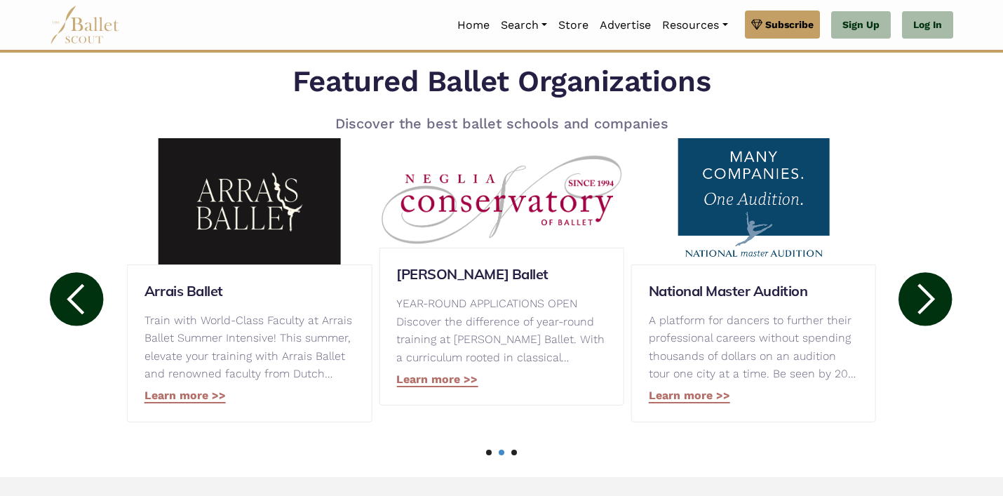
click at [924, 306] on icon at bounding box center [927, 298] width 18 height 31
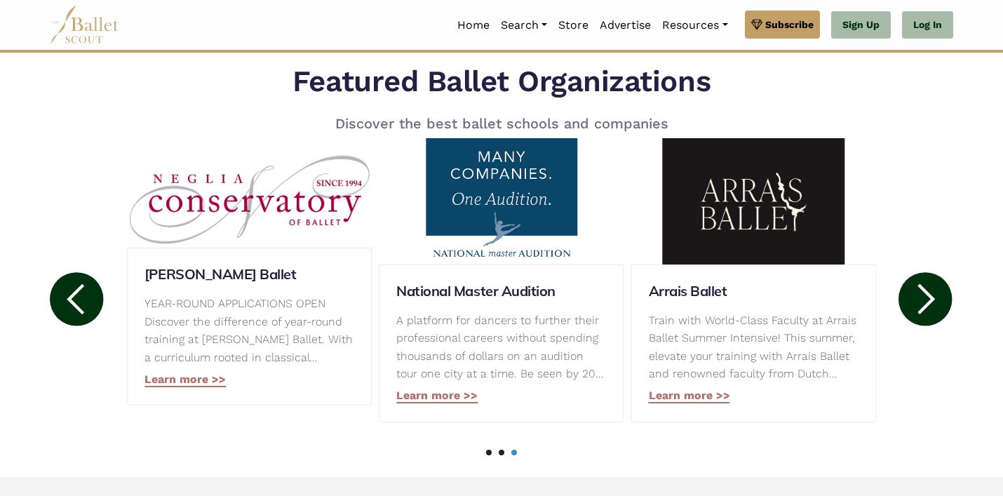
click at [924, 306] on icon at bounding box center [927, 298] width 18 height 31
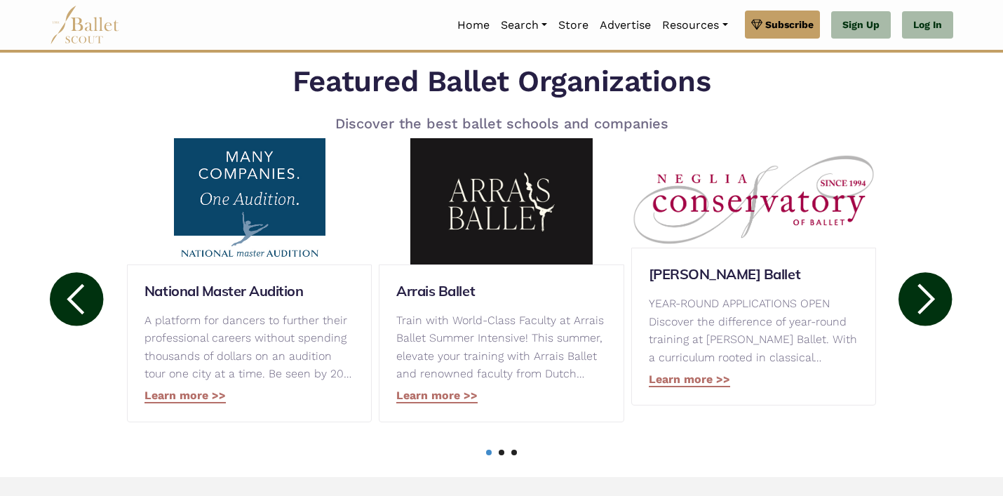
click at [924, 306] on icon at bounding box center [927, 298] width 18 height 31
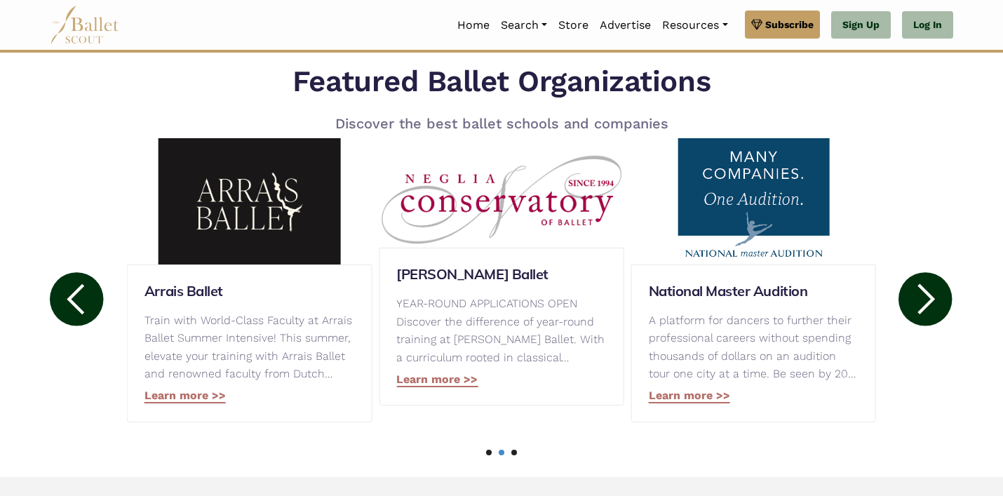
click at [925, 306] on icon at bounding box center [927, 298] width 18 height 31
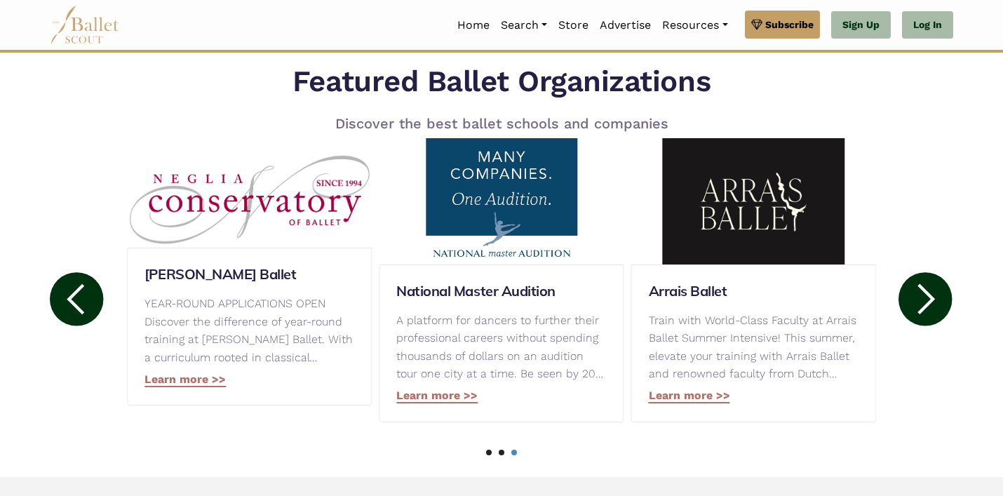
click at [925, 306] on icon at bounding box center [927, 298] width 18 height 31
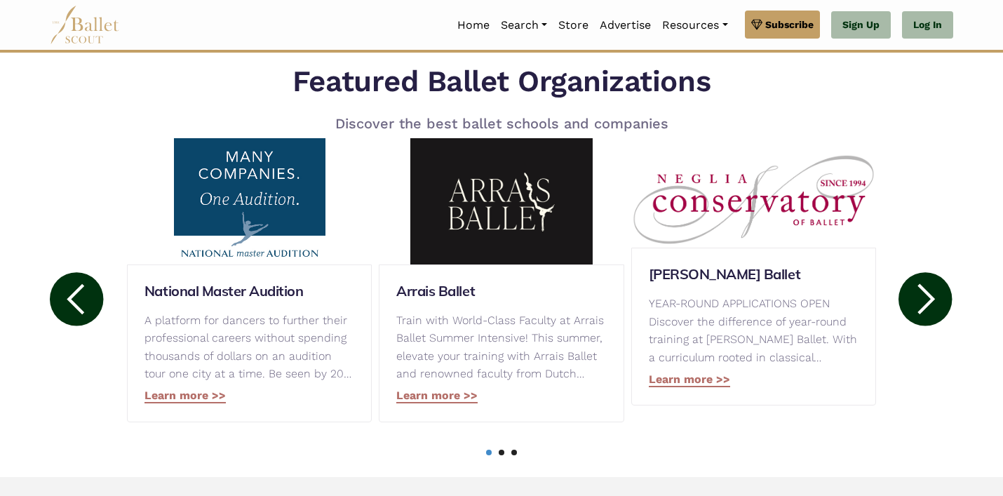
click at [925, 306] on icon at bounding box center [927, 298] width 18 height 31
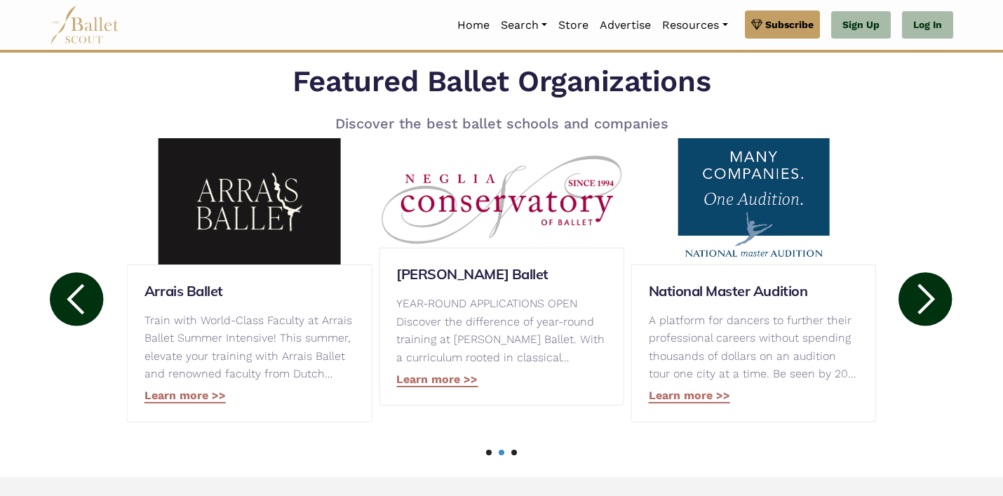
click at [925, 306] on icon at bounding box center [927, 298] width 18 height 31
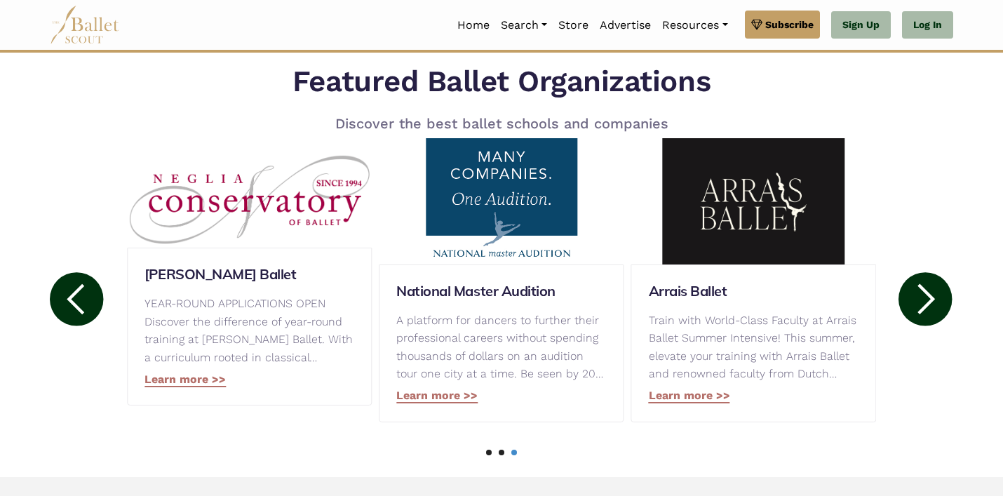
click at [926, 306] on icon at bounding box center [927, 298] width 18 height 31
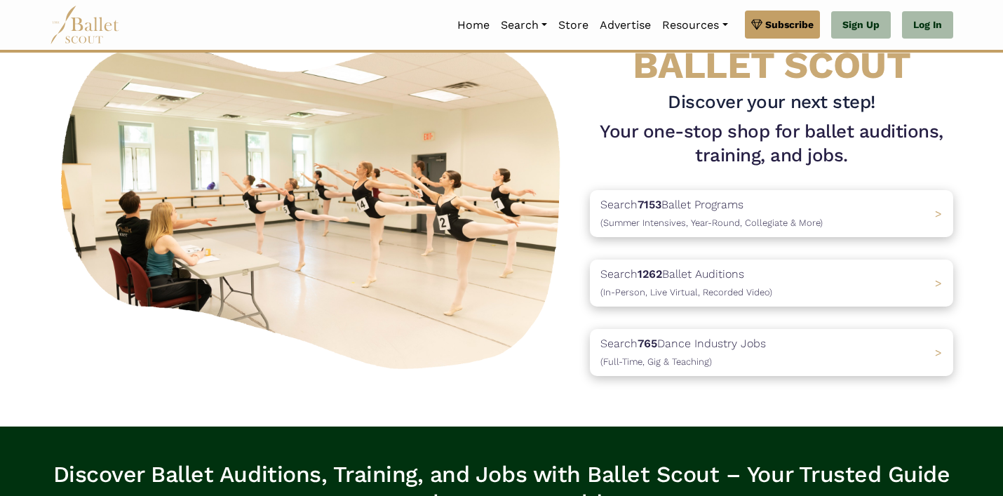
scroll to position [0, 0]
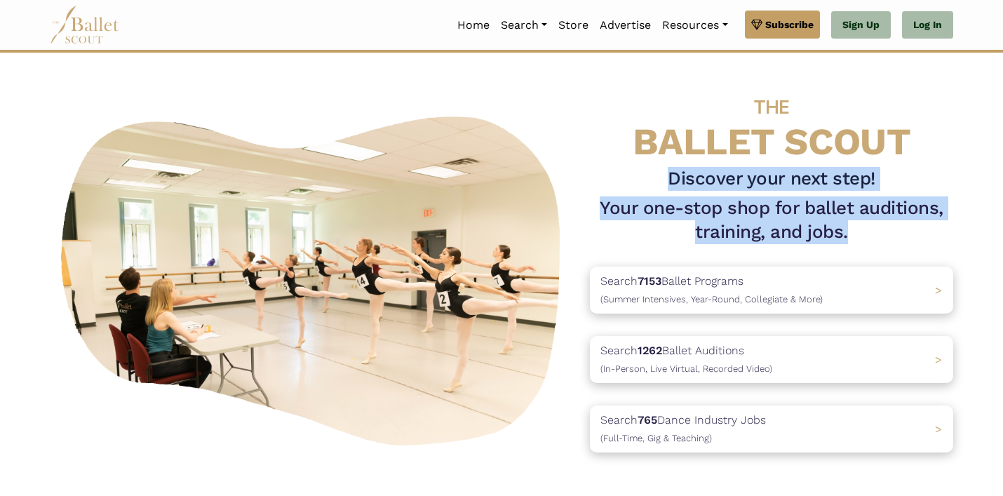
drag, startPoint x: 668, startPoint y: 178, endPoint x: 848, endPoint y: 234, distance: 188.1
click at [848, 234] on div "THE BALLET SCOUT Discover your next step! Your one-stop shop for ballet auditio…" at bounding box center [771, 278] width 386 height 394
click at [848, 236] on h1 "Your one-stop shop for ballet auditions, training, and jobs." at bounding box center [771, 220] width 363 height 48
drag, startPoint x: 847, startPoint y: 236, endPoint x: 669, endPoint y: 176, distance: 187.8
click at [669, 176] on div "THE BALLET SCOUT Discover your next step! Your one-stop shop for ballet auditio…" at bounding box center [771, 278] width 386 height 394
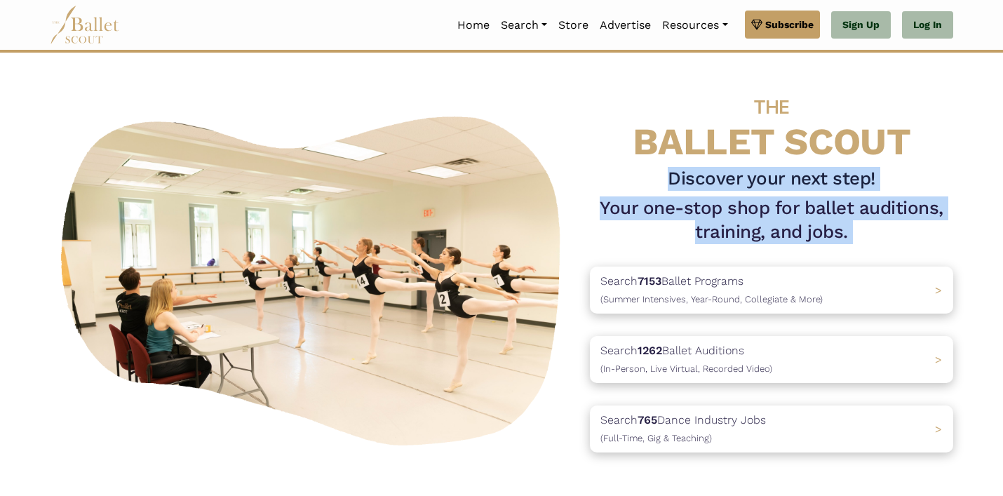
click at [670, 175] on h3 "Discover your next step!" at bounding box center [771, 179] width 363 height 24
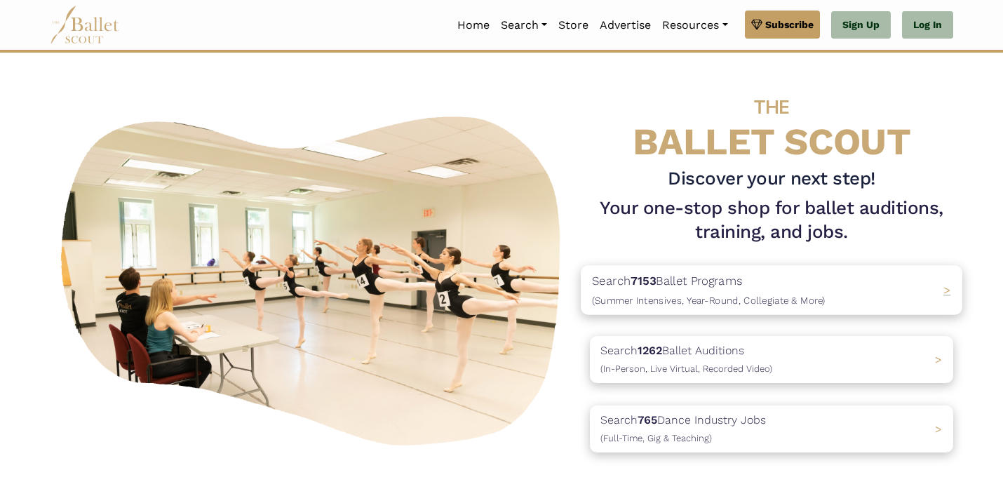
drag, startPoint x: 732, startPoint y: 191, endPoint x: 820, endPoint y: 276, distance: 122.5
click at [731, 191] on div "THE BALLET SCOUT Discover your next step! Your one-stop shop for ballet auditio…" at bounding box center [771, 278] width 386 height 394
